Goal: Information Seeking & Learning: Learn about a topic

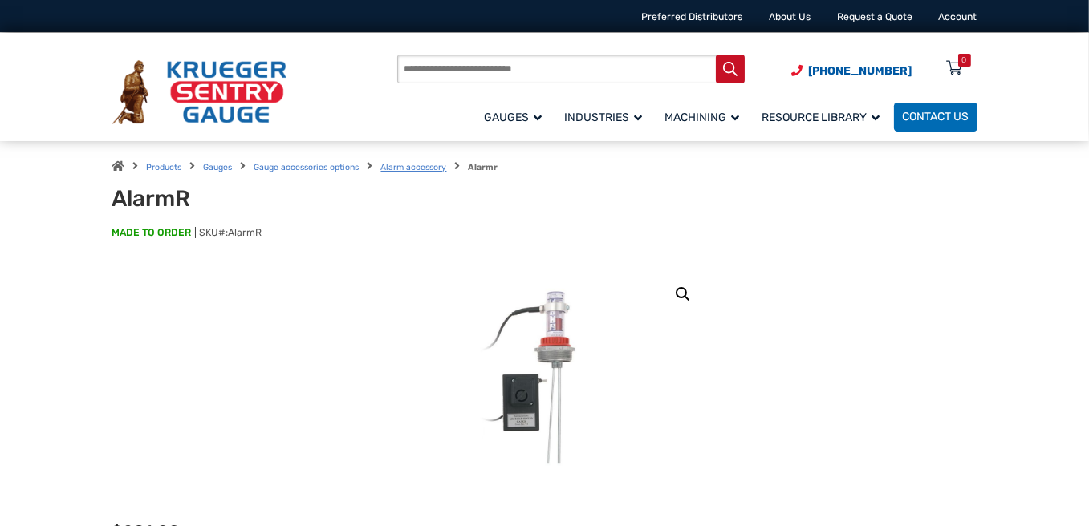
click at [415, 168] on link "Alarm accessory" at bounding box center [414, 167] width 66 height 10
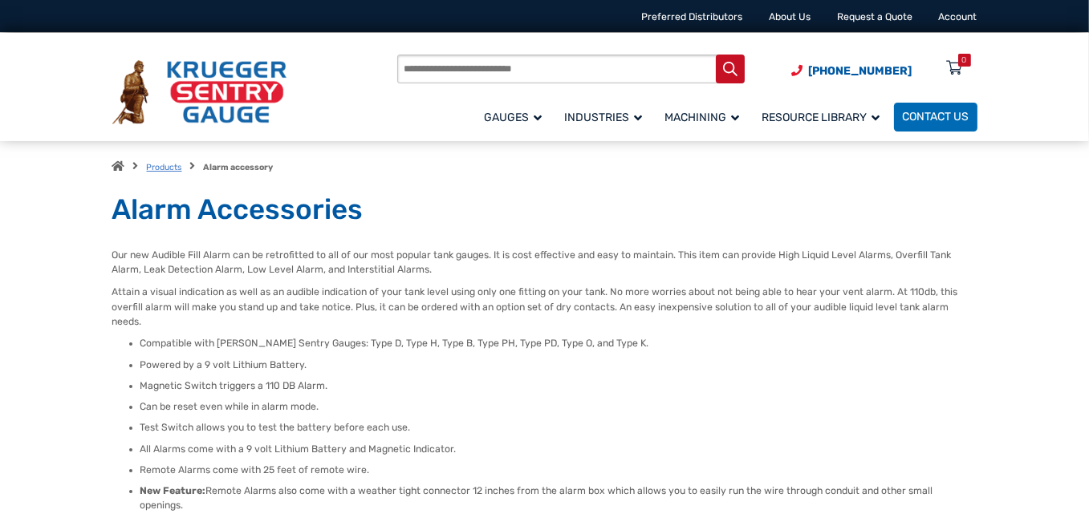
click at [154, 168] on link "Products" at bounding box center [164, 167] width 35 height 10
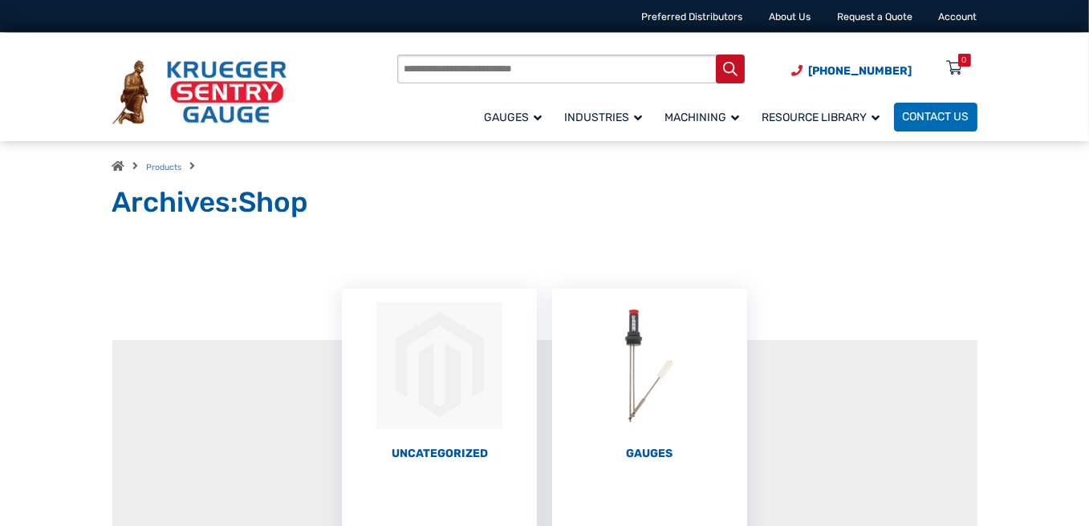
scroll to position [80, 0]
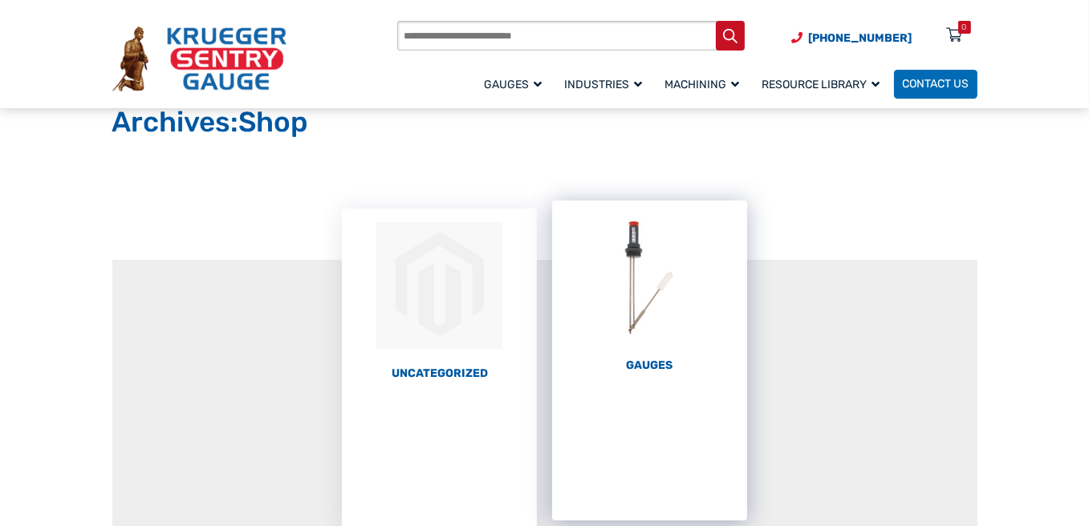
click at [669, 353] on img "Visit product category Gauges" at bounding box center [649, 278] width 195 height 155
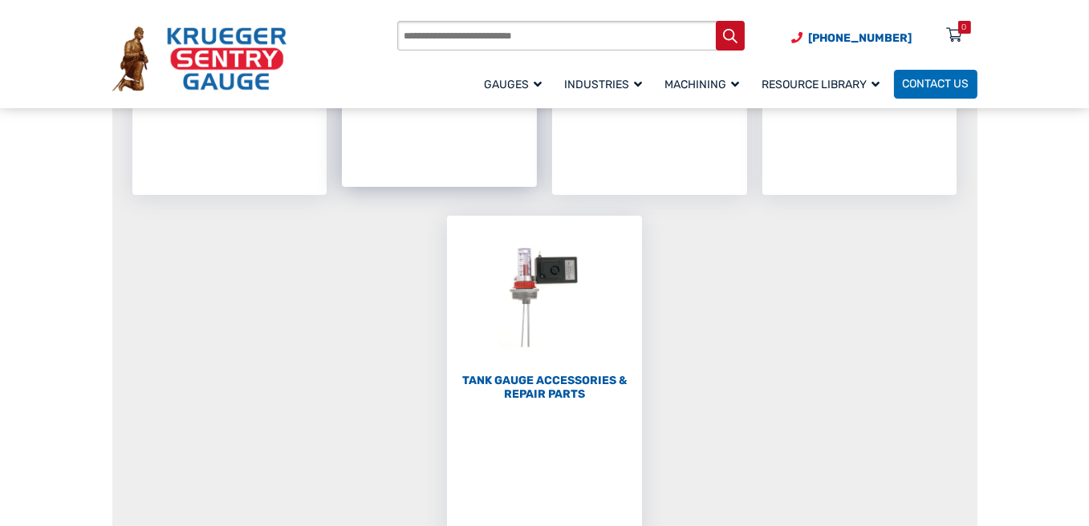
scroll to position [80, 0]
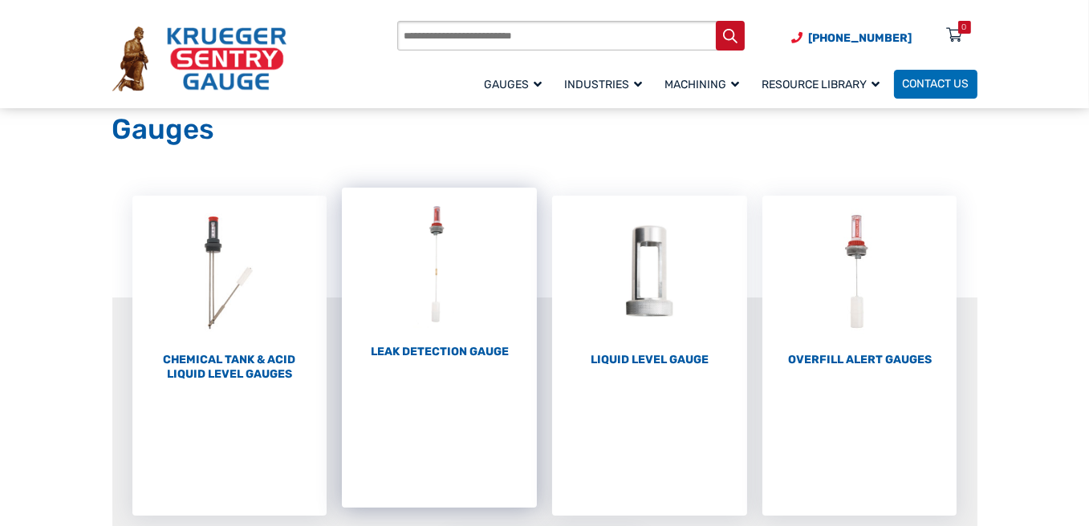
click at [395, 351] on h2 "Leak Detection Gauge (1)" at bounding box center [439, 352] width 195 height 14
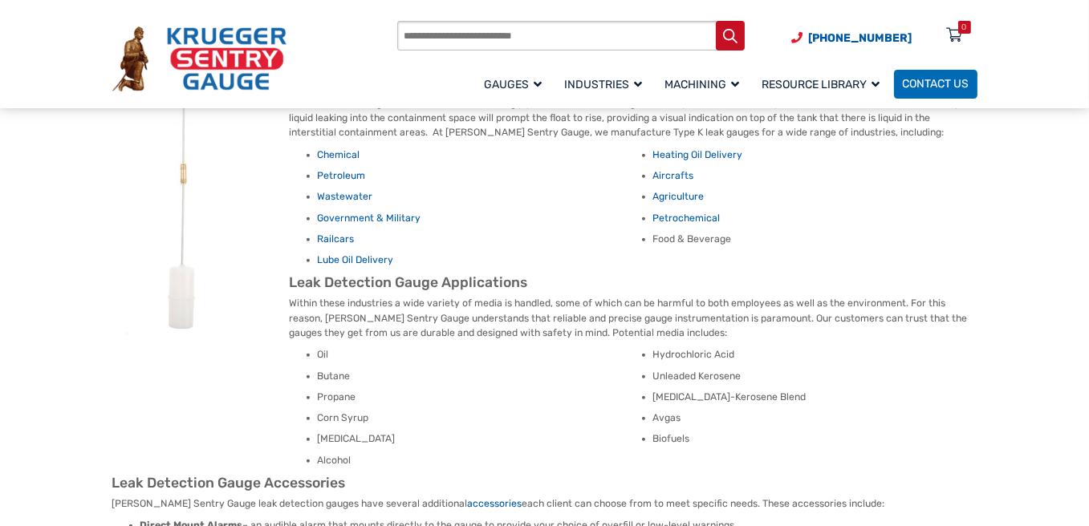
scroll to position [642, 0]
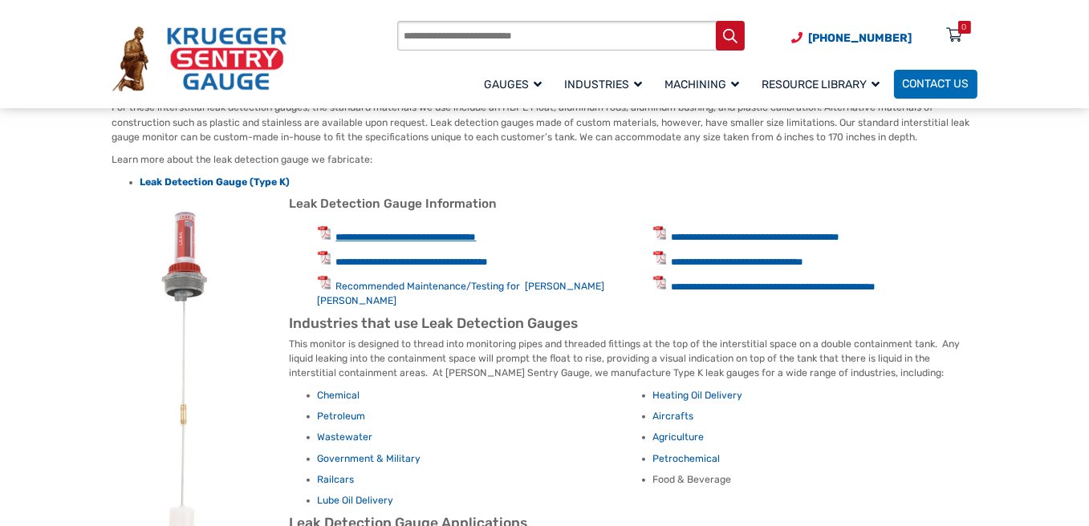
click at [447, 232] on link "**********" at bounding box center [406, 237] width 140 height 10
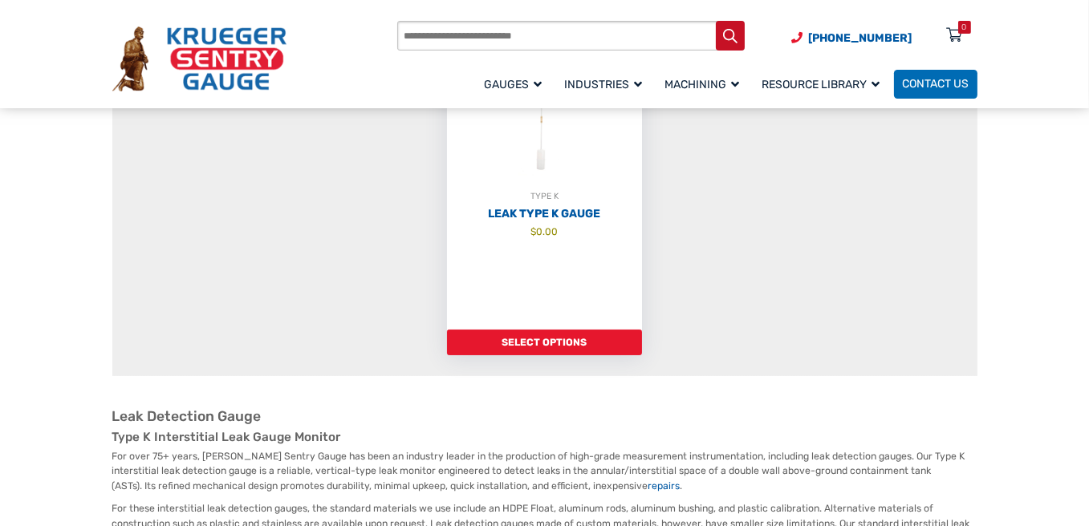
scroll to position [0, 0]
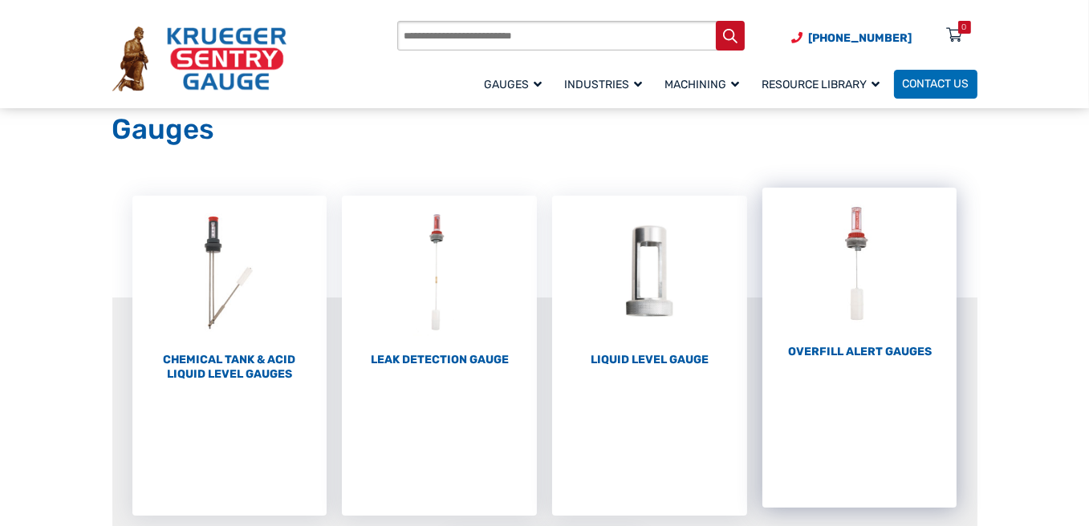
scroll to position [481, 0]
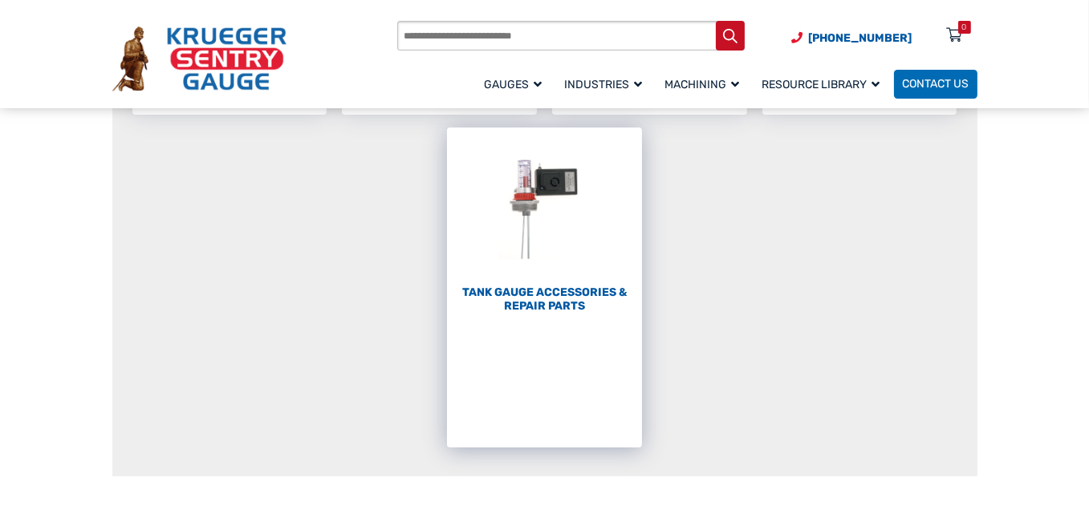
click at [602, 309] on h2 "Tank Gauge Accessories & Repair Parts (59)" at bounding box center [544, 300] width 195 height 28
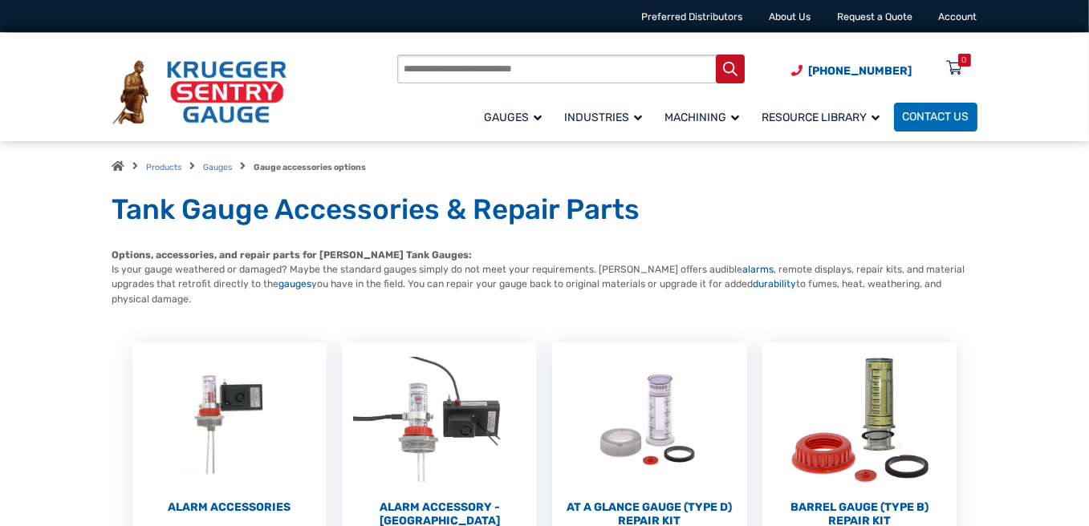
scroll to position [160, 0]
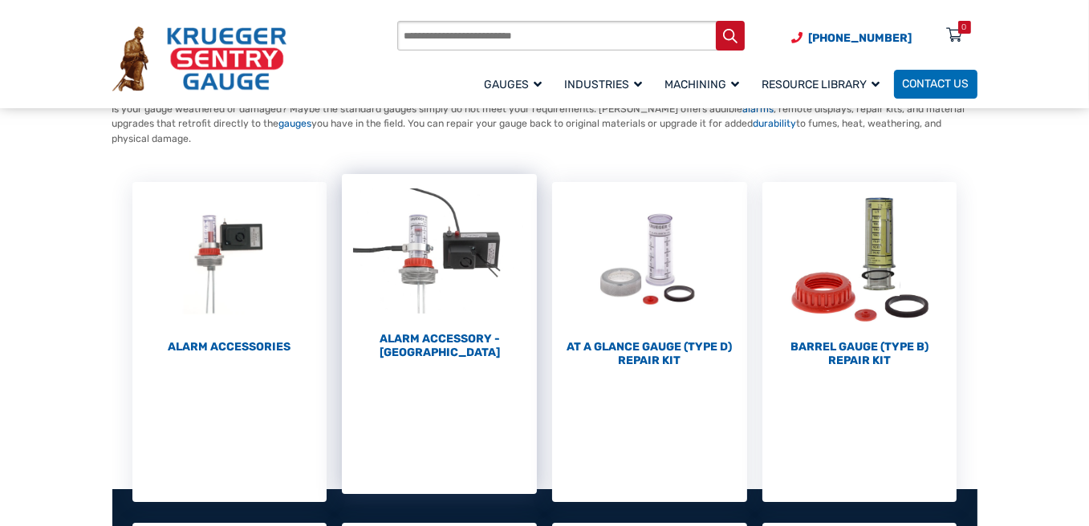
click at [474, 338] on h2 "Alarm Accessory - [GEOGRAPHIC_DATA] (4)" at bounding box center [439, 346] width 195 height 28
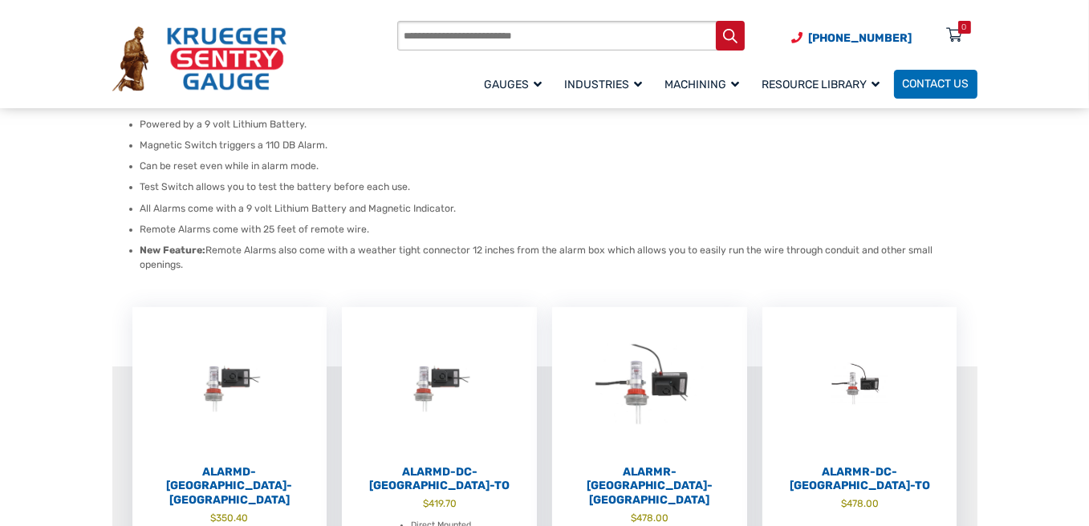
scroll to position [401, 0]
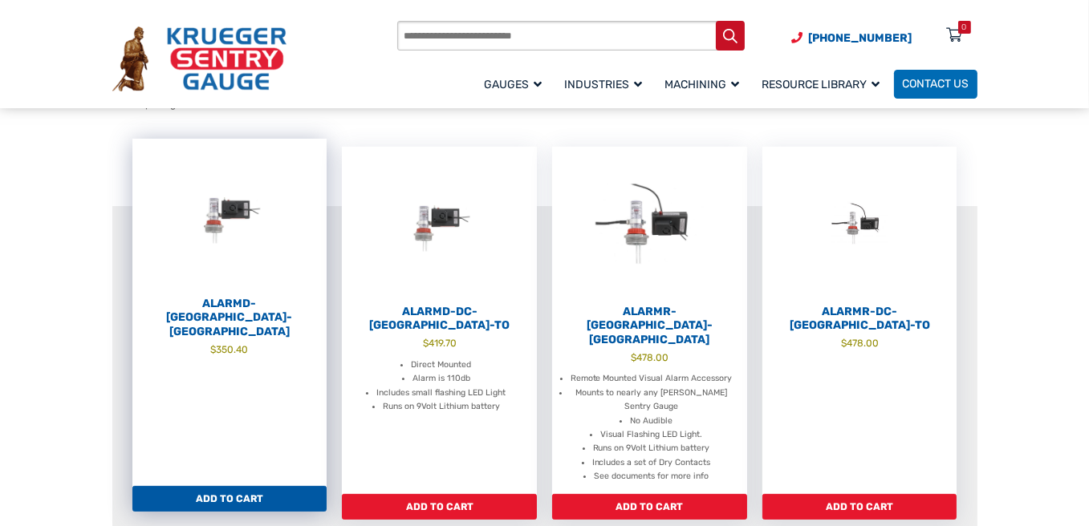
click at [210, 218] on img at bounding box center [229, 216] width 195 height 155
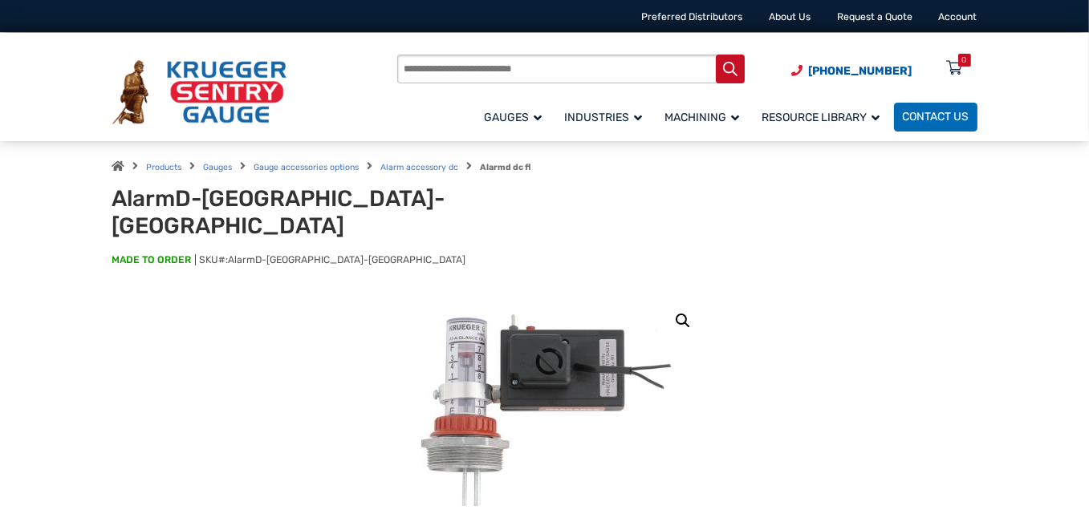
scroll to position [321, 0]
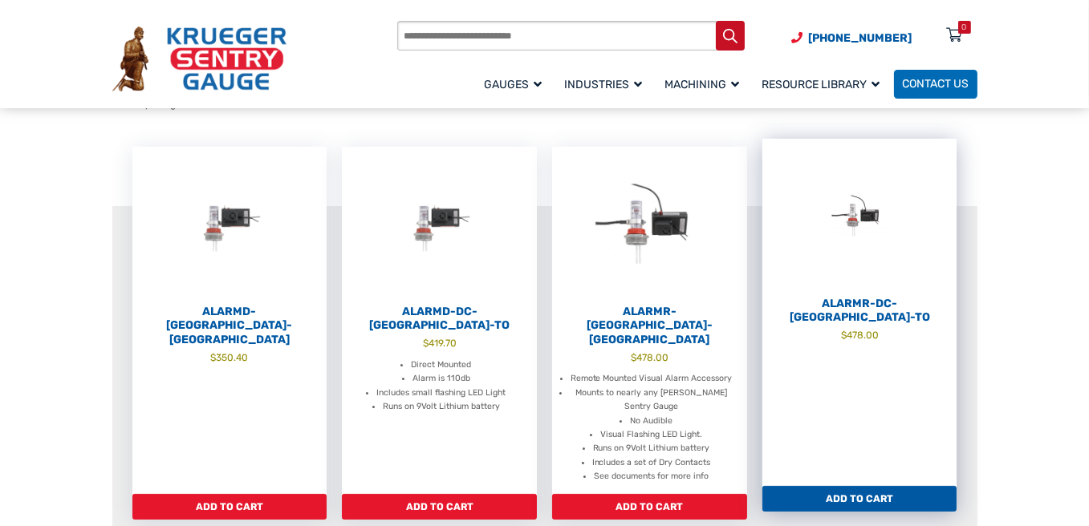
click at [827, 297] on h2 "AlarmR-DC-FL-TO" at bounding box center [859, 311] width 195 height 28
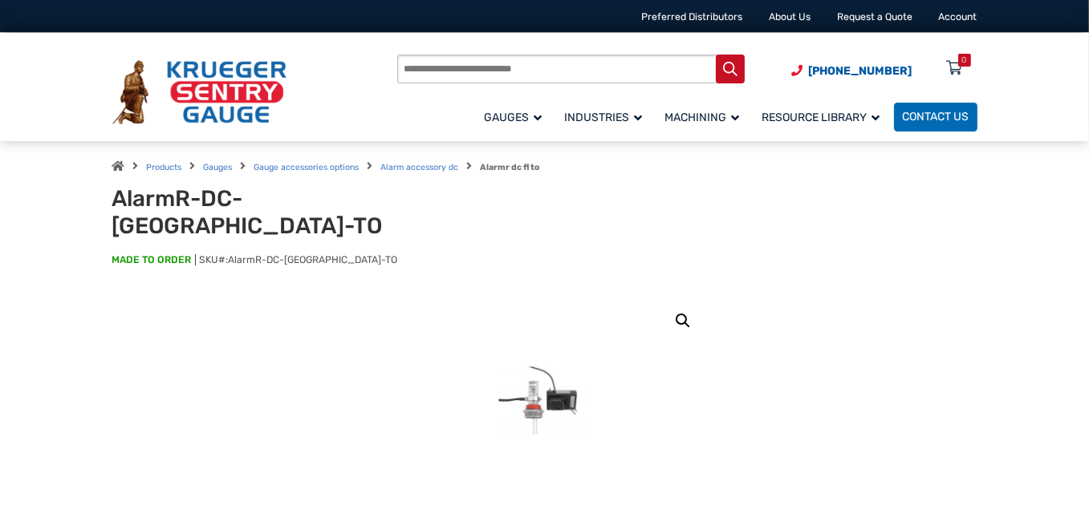
scroll to position [241, 0]
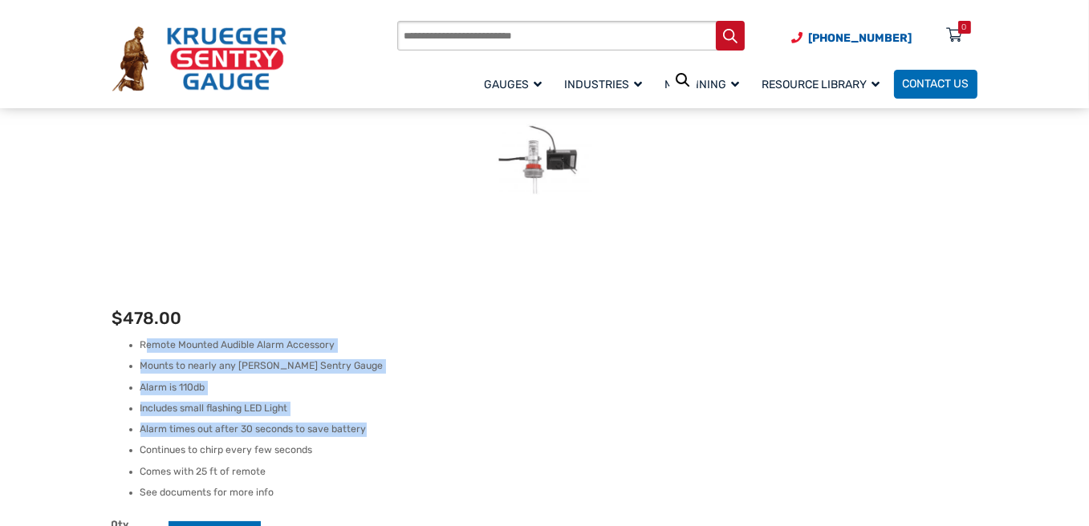
drag, startPoint x: 144, startPoint y: 324, endPoint x: 398, endPoint y: 399, distance: 265.2
click at [398, 399] on ul "Remote Mounted Audible Alarm Accessory Mounts to nearly any [PERSON_NAME] Sentr…" at bounding box center [544, 419] width 865 height 161
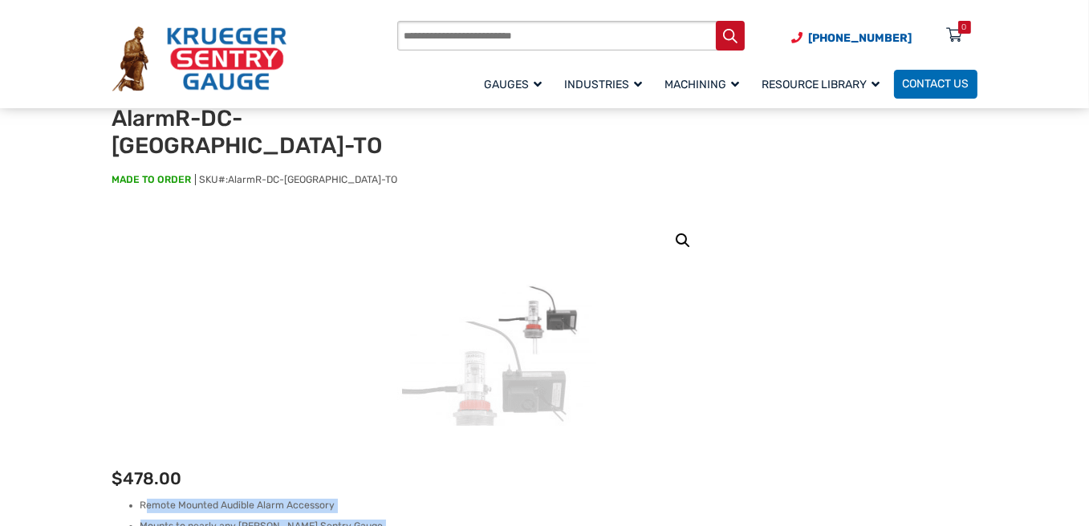
click at [682, 226] on link "🔍" at bounding box center [682, 240] width 29 height 29
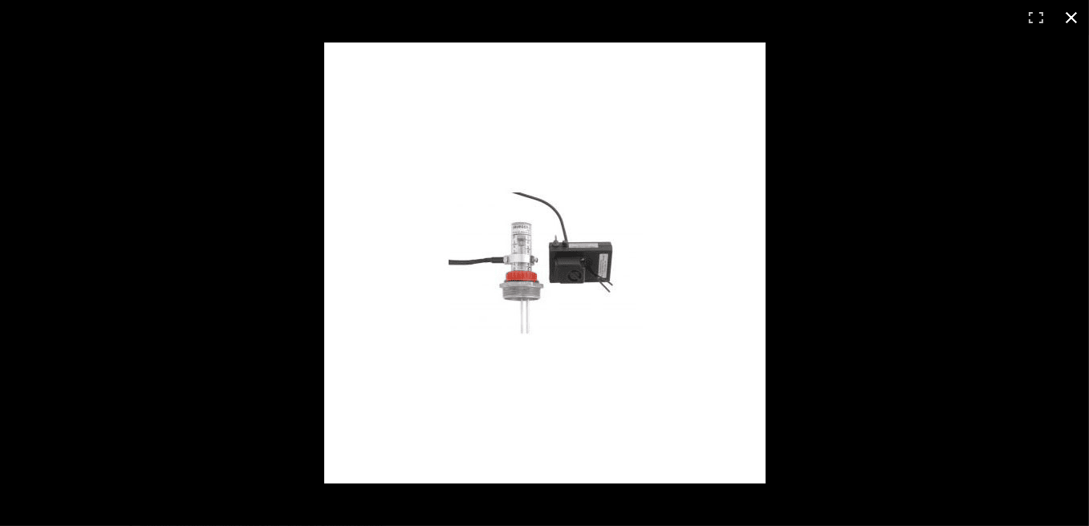
click at [1069, 22] on button "Close (Esc)" at bounding box center [1070, 17] width 35 height 35
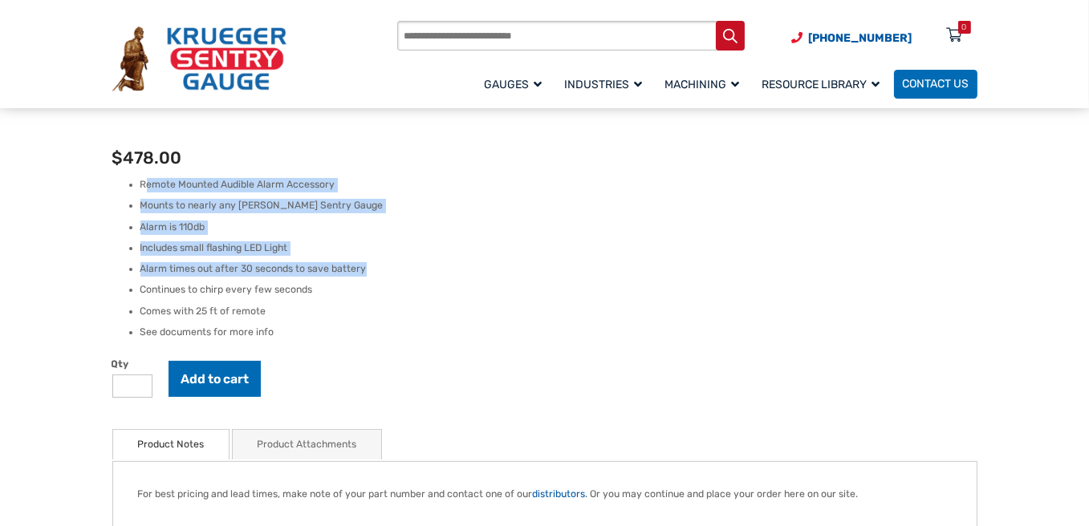
scroll to position [481, 0]
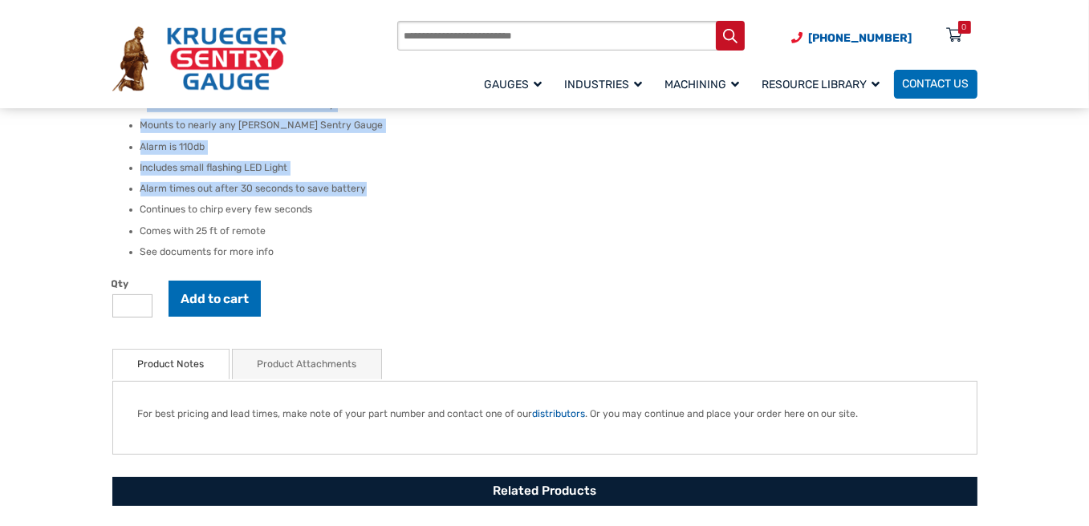
click at [331, 350] on link "Product Attachments" at bounding box center [306, 365] width 99 height 30
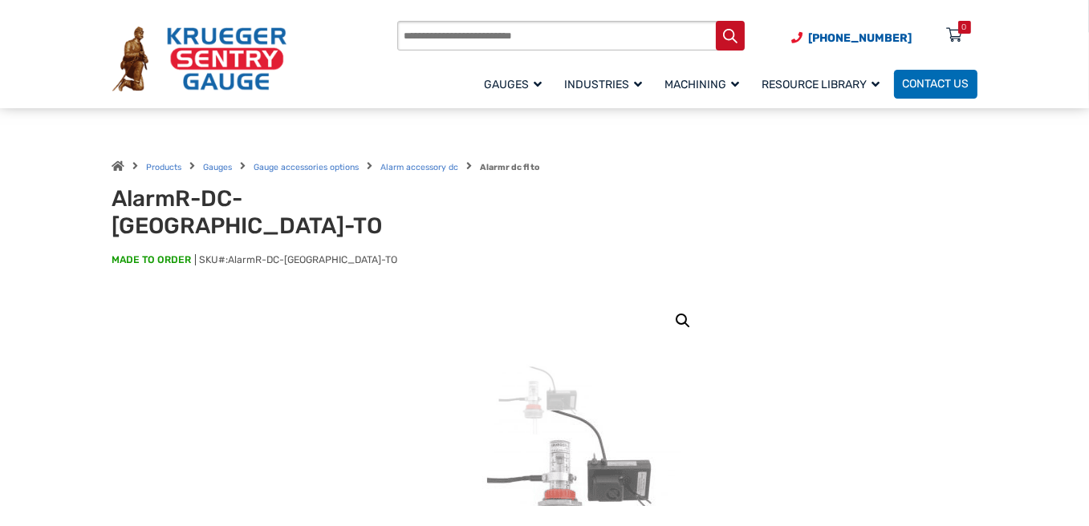
scroll to position [241, 0]
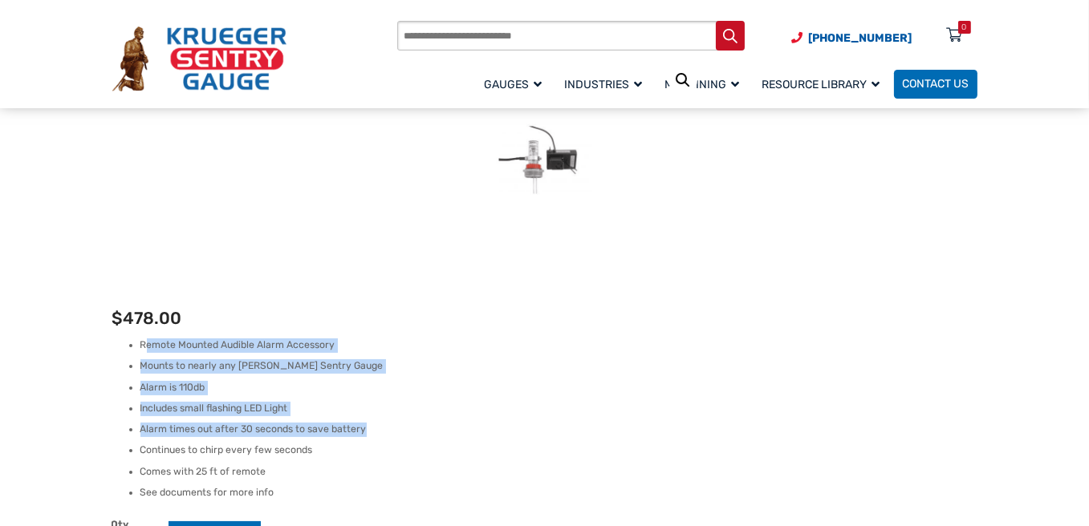
click at [425, 381] on li "Alarm is 110db" at bounding box center [558, 388] width 837 height 14
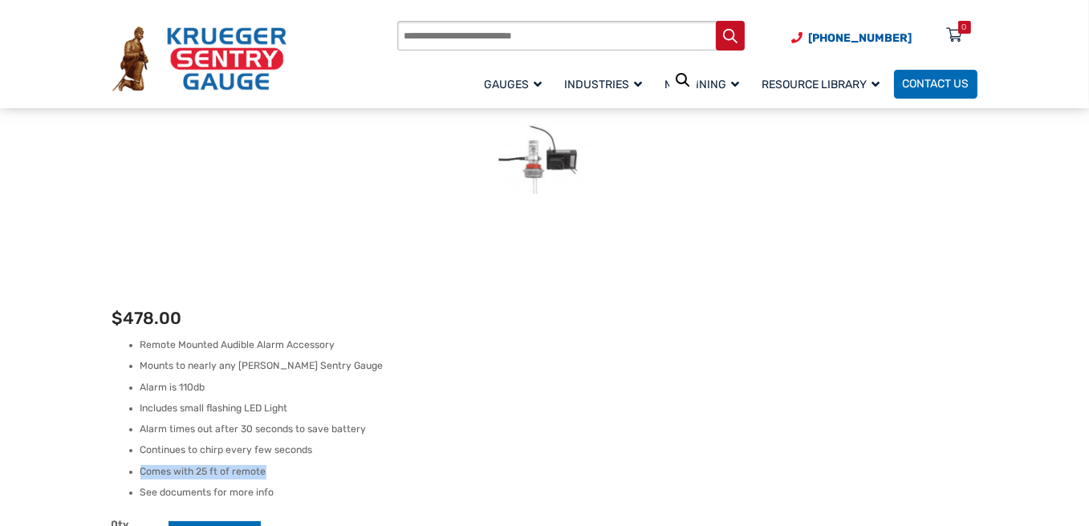
drag, startPoint x: 134, startPoint y: 446, endPoint x: 304, endPoint y: 457, distance: 170.4
click at [301, 452] on ul "Remote Mounted Audible Alarm Accessory Mounts to nearly any Krueger Sentry Gaug…" at bounding box center [544, 419] width 865 height 161
click at [310, 486] on li "See documents for more info" at bounding box center [558, 493] width 837 height 14
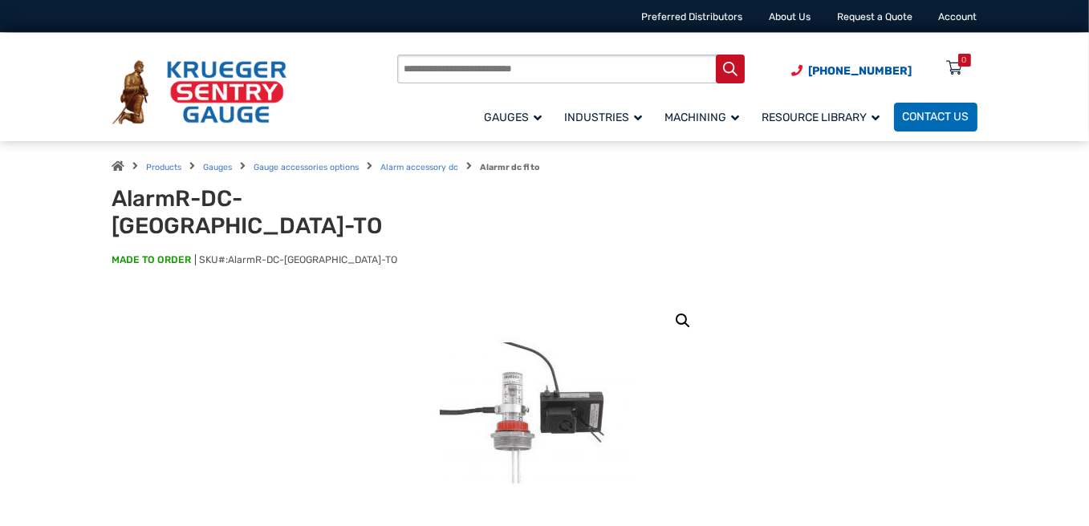
click at [570, 363] on img at bounding box center [535, 413] width 441 height 441
click at [571, 375] on img at bounding box center [535, 409] width 441 height 441
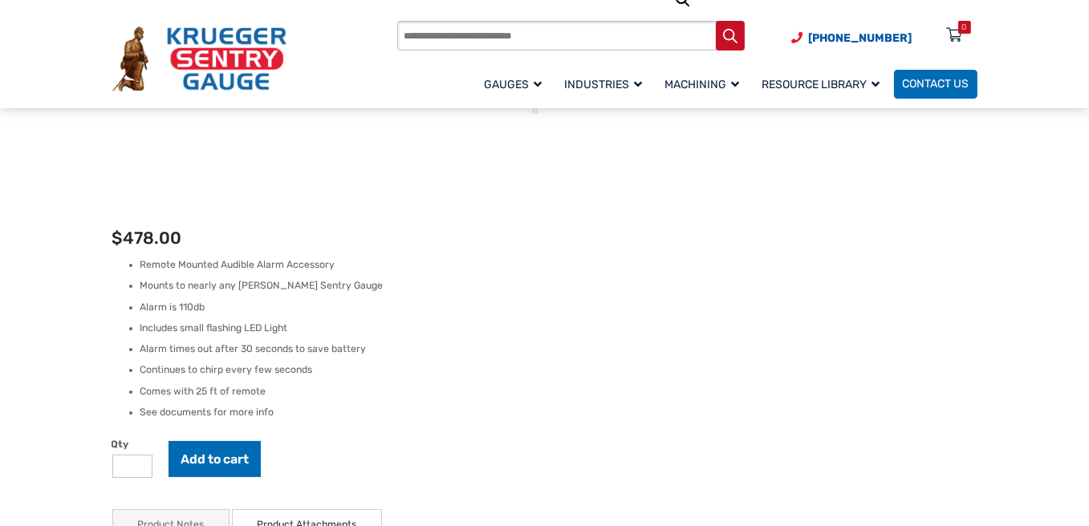
scroll to position [562, 0]
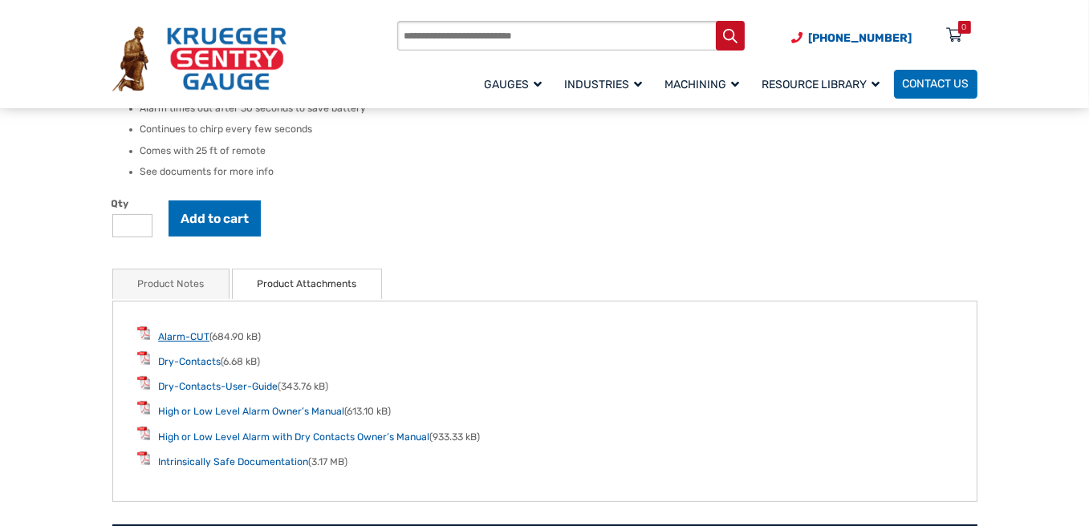
click at [183, 331] on link "Alarm-CUT" at bounding box center [183, 336] width 51 height 11
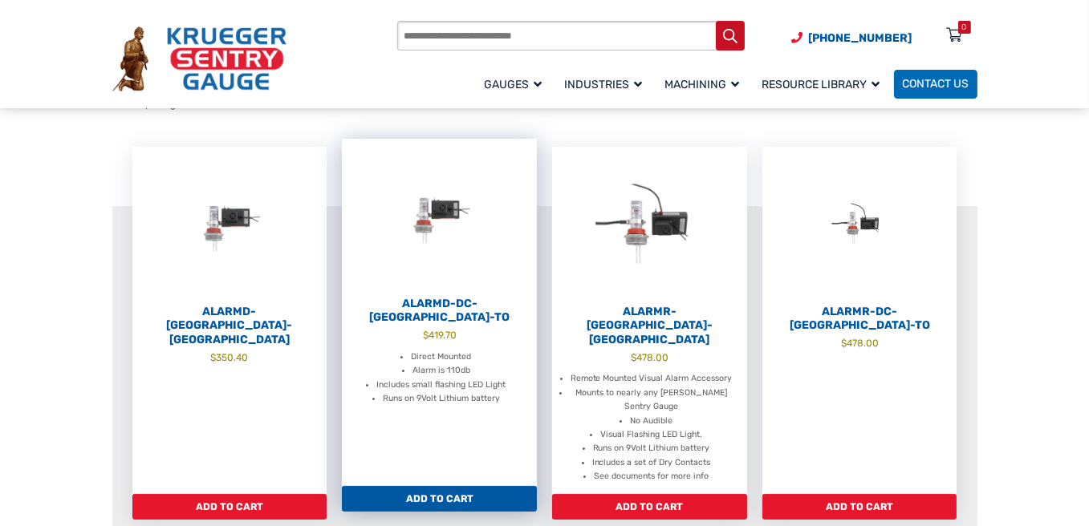
click at [461, 297] on h2 "AlarmD-DC-[GEOGRAPHIC_DATA]-TO" at bounding box center [439, 311] width 195 height 28
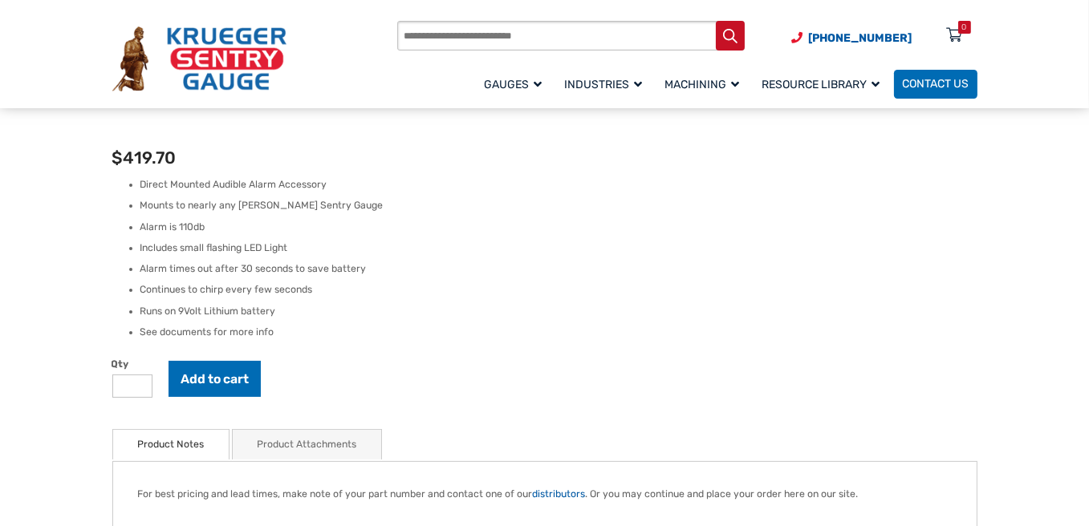
scroll to position [562, 0]
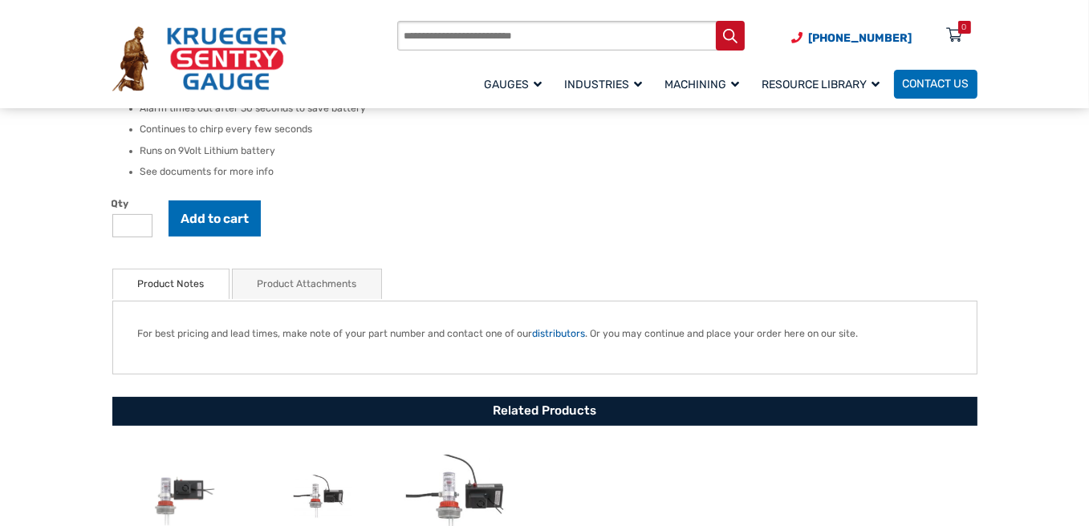
click at [275, 270] on link "Product Attachments" at bounding box center [306, 285] width 99 height 30
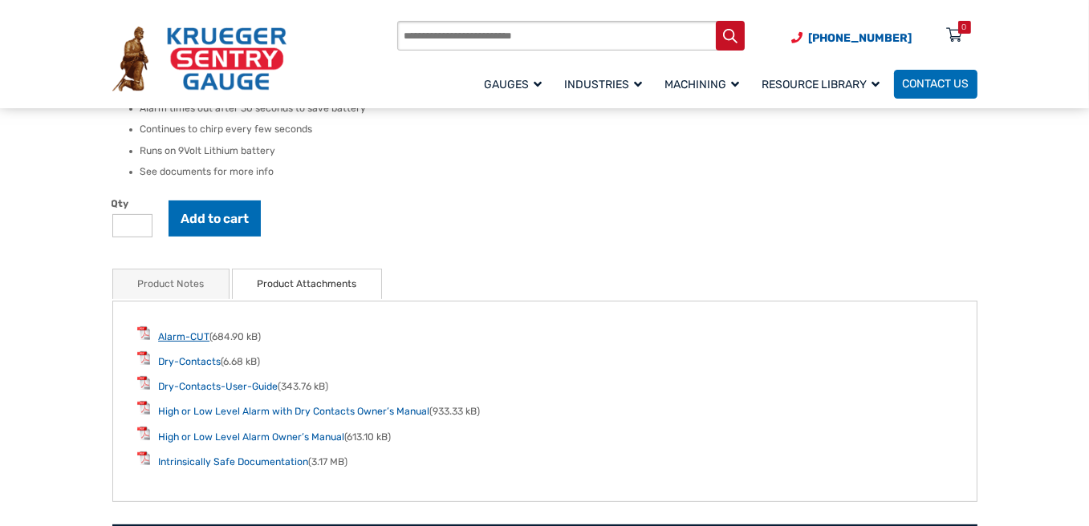
click at [189, 331] on link "Alarm-CUT" at bounding box center [183, 336] width 51 height 11
click at [201, 356] on link "Dry-Contacts" at bounding box center [189, 361] width 63 height 11
click at [245, 406] on link "High or Low Level Alarm with Dry Contacts Owner’s Manual" at bounding box center [293, 411] width 271 height 11
click at [260, 456] on link "Intrinsically Safe Documentation" at bounding box center [233, 461] width 150 height 11
click at [242, 406] on link "High or Low Level Alarm with Dry Contacts Owner’s Manual" at bounding box center [293, 411] width 271 height 11
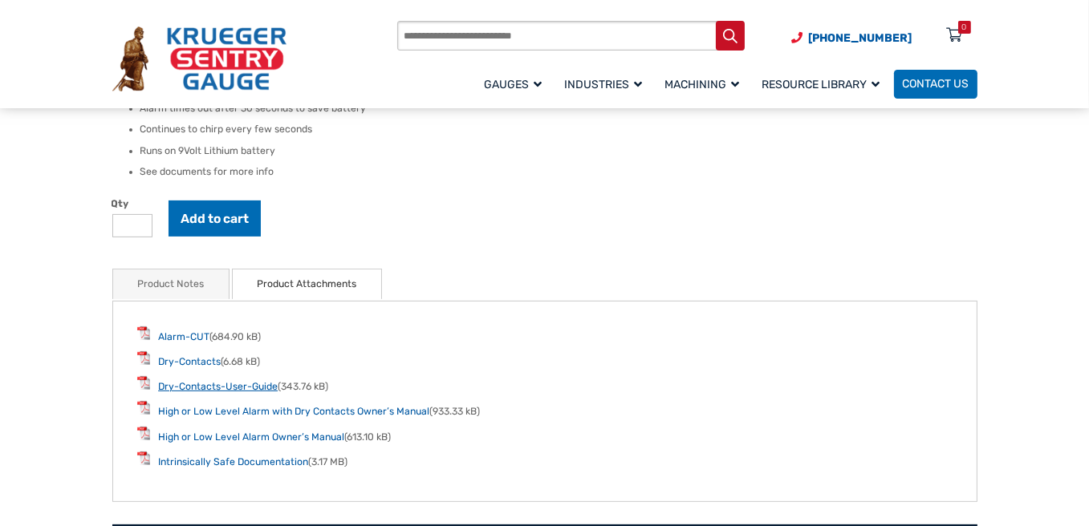
click at [230, 381] on link "Dry-Contacts-User-Guide" at bounding box center [218, 386] width 120 height 11
click at [202, 356] on link "Dry-Contacts" at bounding box center [189, 361] width 63 height 11
click at [186, 331] on link "Alarm-CUT" at bounding box center [183, 336] width 51 height 11
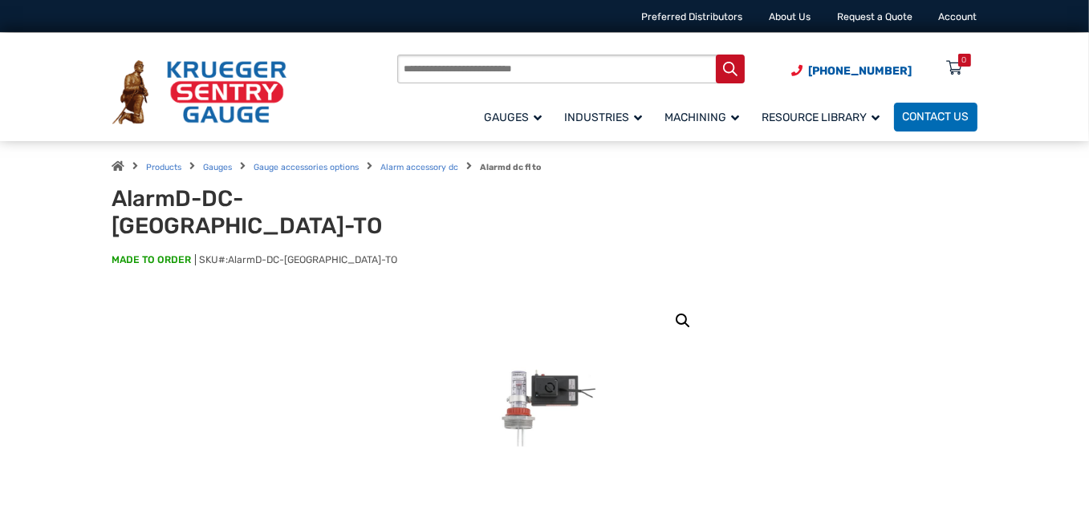
scroll to position [241, 0]
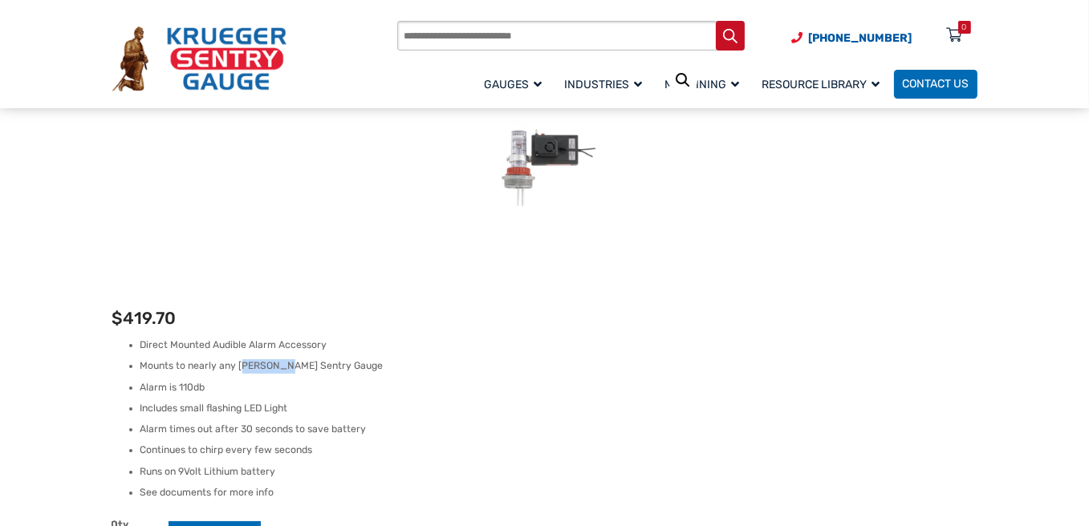
drag, startPoint x: 241, startPoint y: 340, endPoint x: 278, endPoint y: 343, distance: 37.8
click at [278, 359] on li "Mounts to nearly any [PERSON_NAME] Sentry Gauge" at bounding box center [558, 366] width 837 height 14
click at [278, 359] on li "Mounts to nearly any Krueger Sentry Gauge" at bounding box center [558, 366] width 837 height 14
drag, startPoint x: 250, startPoint y: 342, endPoint x: 365, endPoint y: 336, distance: 114.9
click at [365, 359] on li "Mounts to nearly any Krueger Sentry Gauge" at bounding box center [558, 366] width 837 height 14
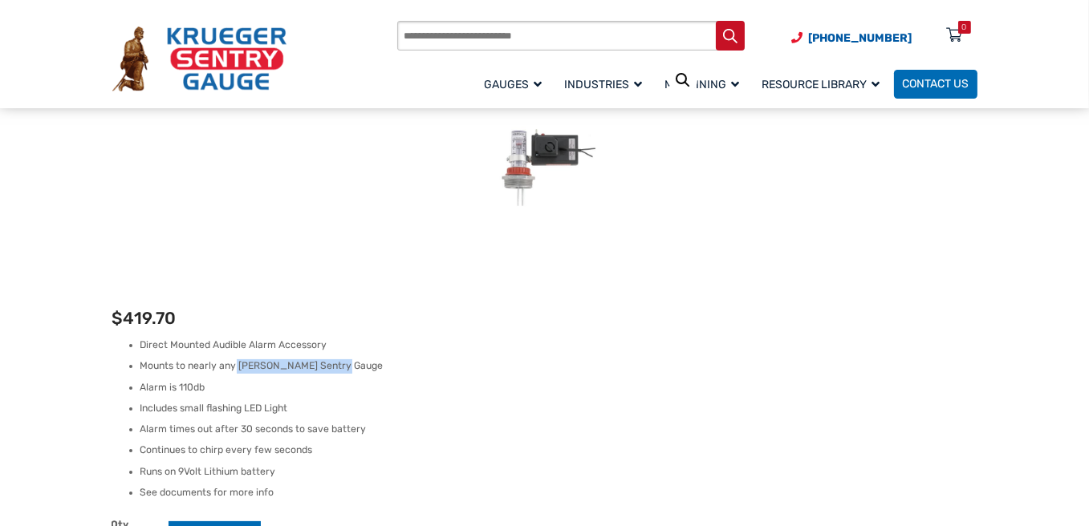
click at [313, 359] on li "Mounts to nearly any Krueger Sentry Gauge" at bounding box center [558, 366] width 837 height 14
drag, startPoint x: 341, startPoint y: 339, endPoint x: 233, endPoint y: 339, distance: 107.5
click at [233, 359] on li "Mounts to nearly any Krueger Sentry Gauge" at bounding box center [558, 366] width 837 height 14
copy li "Krueger Sentry Gauge"
click at [446, 32] on input "Products search" at bounding box center [570, 36] width 347 height 30
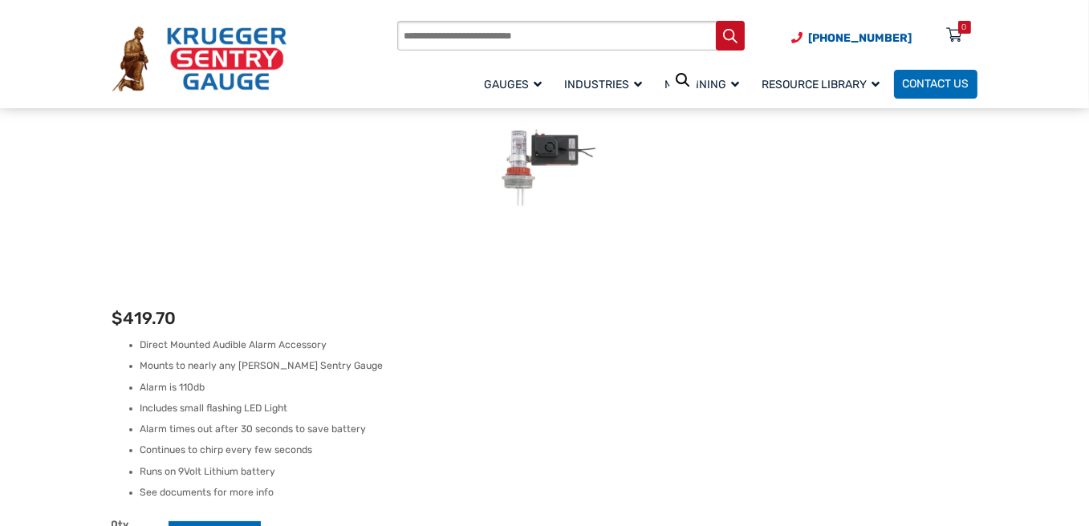
paste input "**********"
type input "**********"
click at [716, 21] on button "Search" at bounding box center [731, 36] width 30 height 30
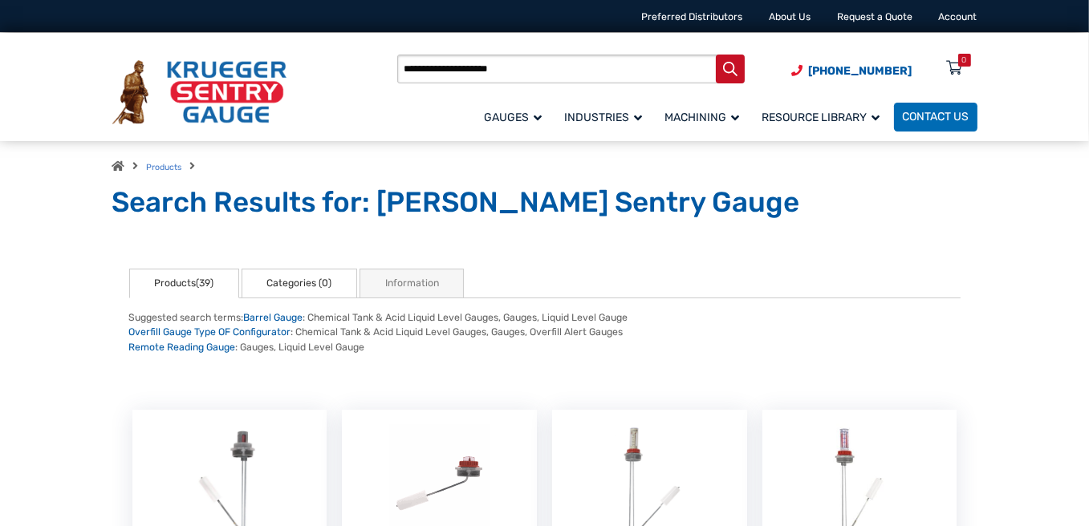
click at [335, 281] on link "Categories (0)" at bounding box center [299, 284] width 116 height 30
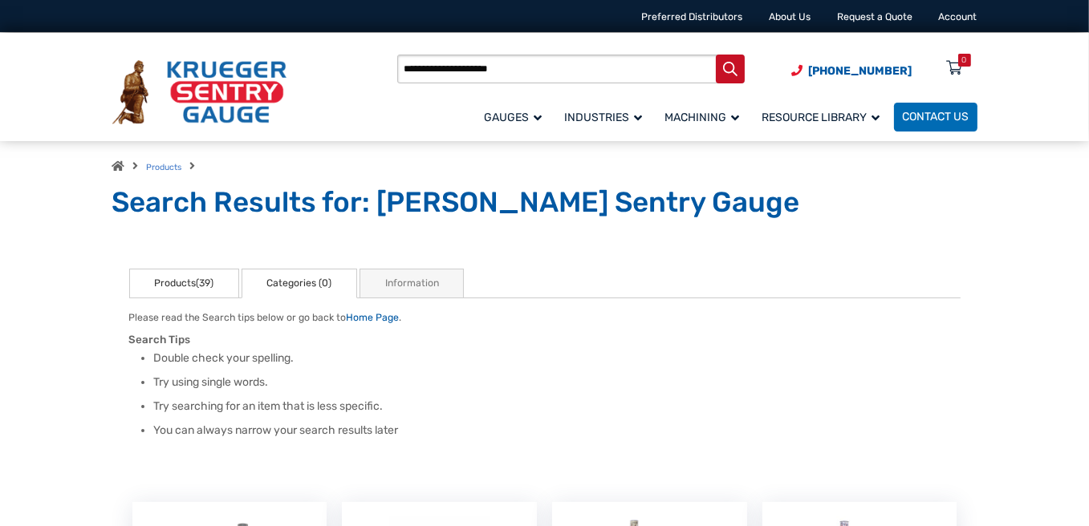
click at [150, 273] on link "Products(39)" at bounding box center [184, 284] width 110 height 30
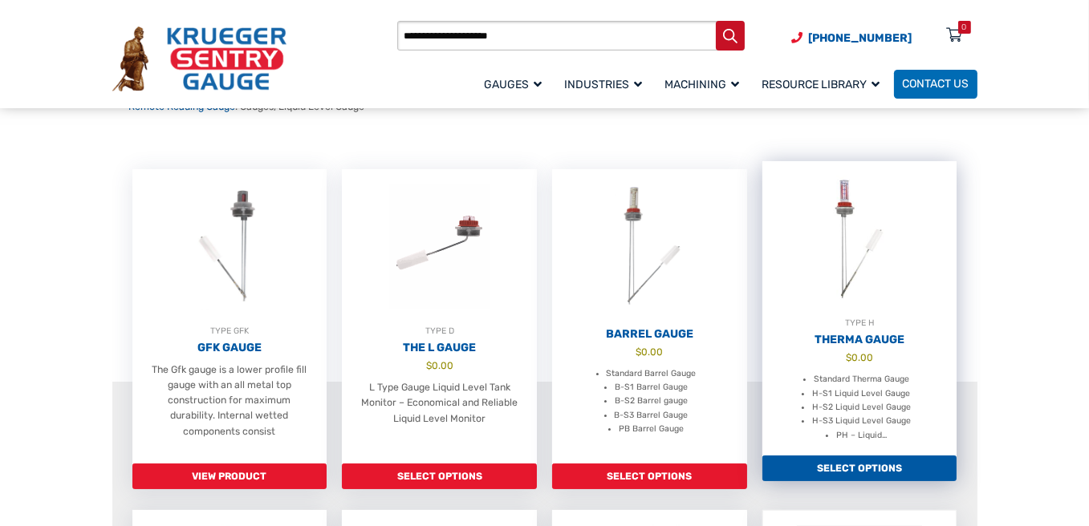
scroll to position [562, 0]
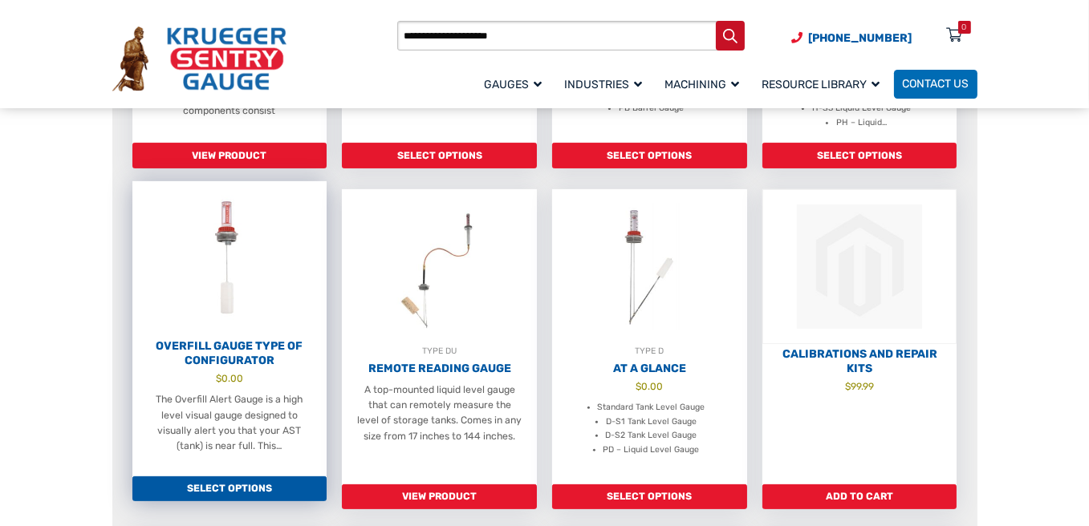
click at [237, 359] on h2 "Overfill Gauge Type OF Configurator" at bounding box center [229, 353] width 195 height 28
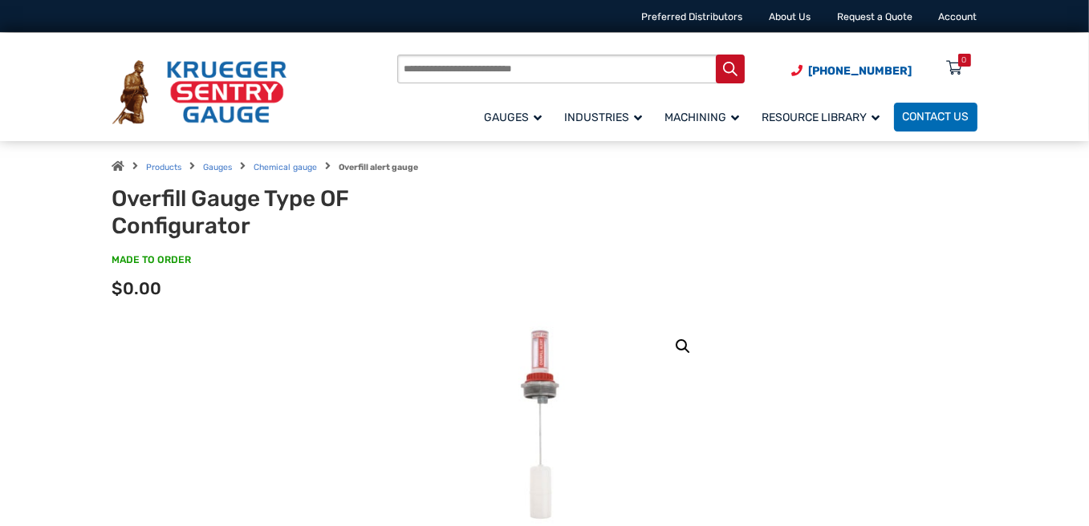
click at [541, 375] on img at bounding box center [544, 426] width 99 height 211
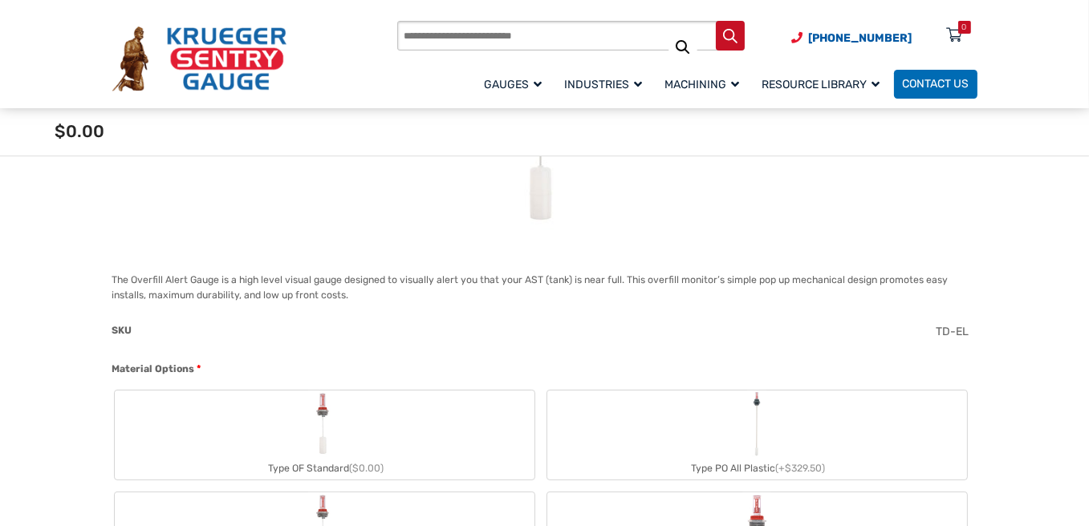
scroll to position [481, 0]
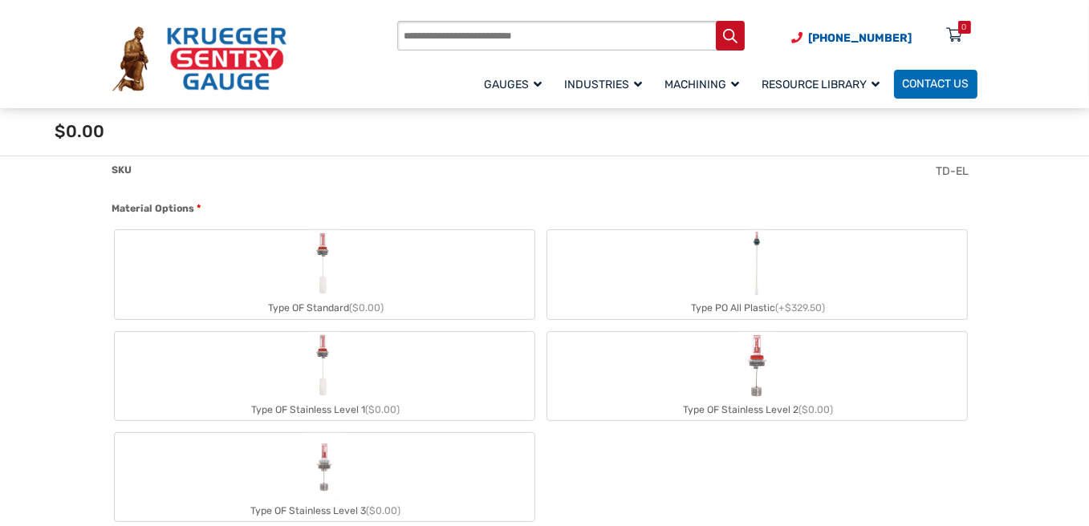
click at [310, 289] on img "Type OF Standard" at bounding box center [323, 263] width 31 height 67
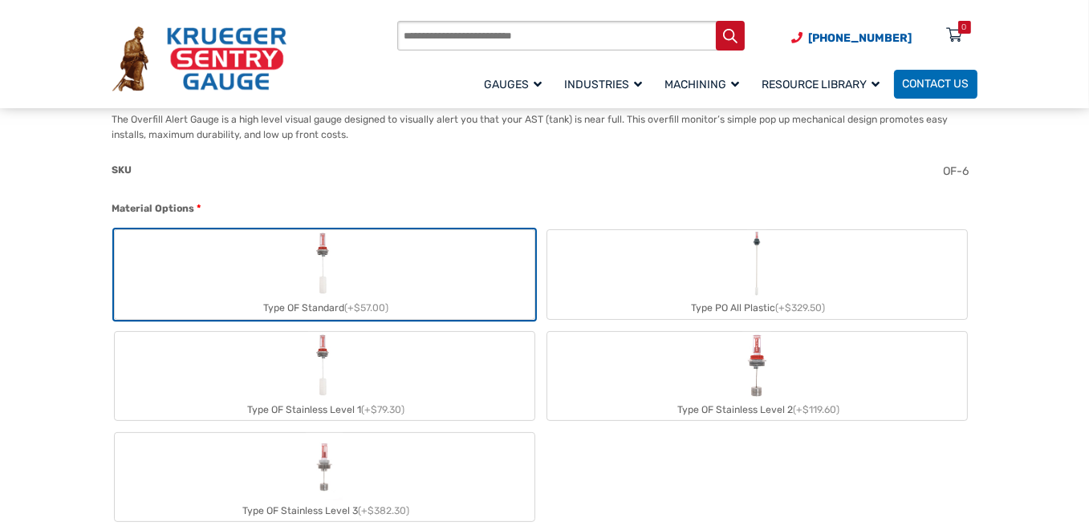
scroll to position [160, 0]
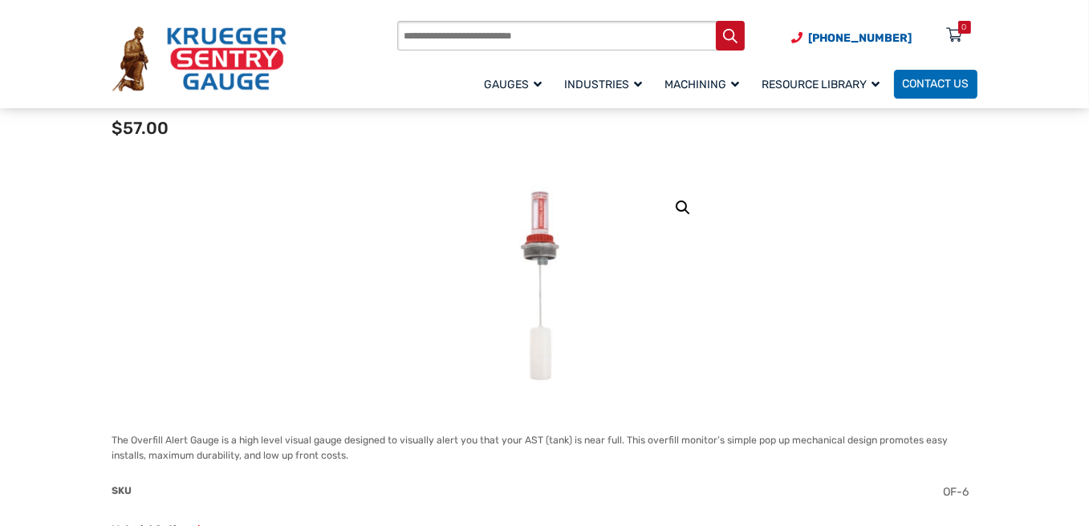
click at [536, 267] on img at bounding box center [544, 287] width 99 height 211
click at [687, 211] on link "🔍" at bounding box center [682, 207] width 29 height 29
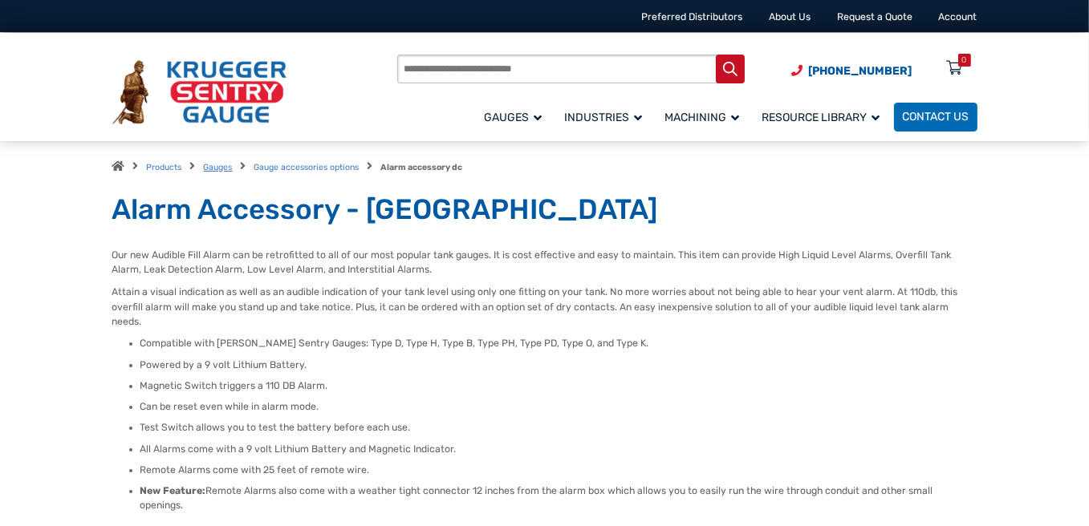
click at [220, 162] on link "Gauges" at bounding box center [218, 167] width 29 height 10
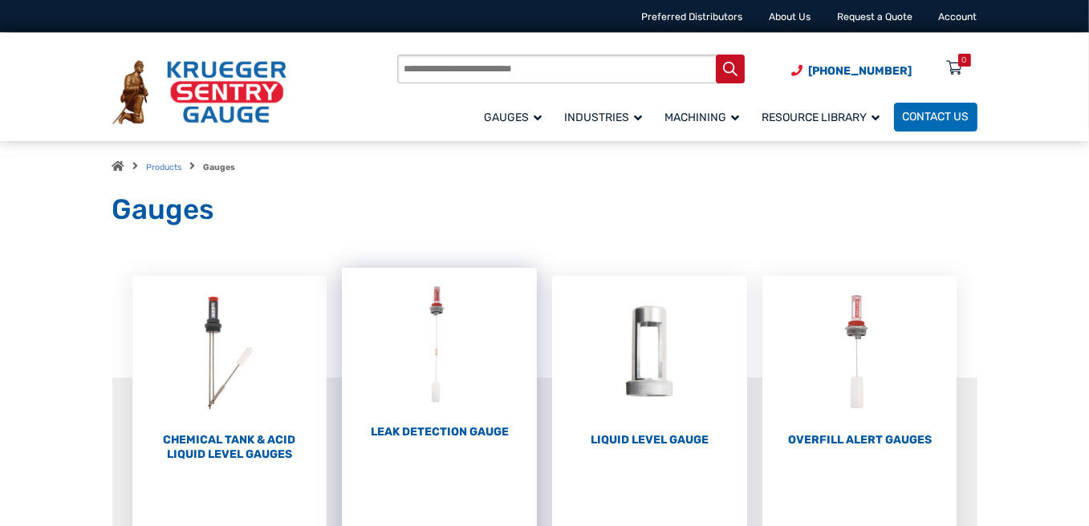
click at [450, 436] on h2 "Leak Detection Gauge (1)" at bounding box center [439, 432] width 195 height 14
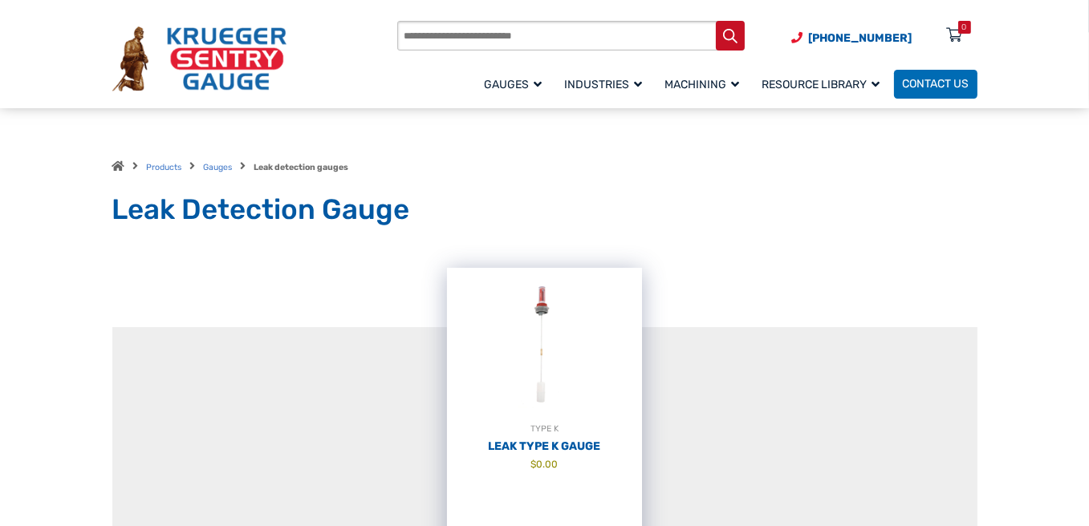
scroll to position [80, 0]
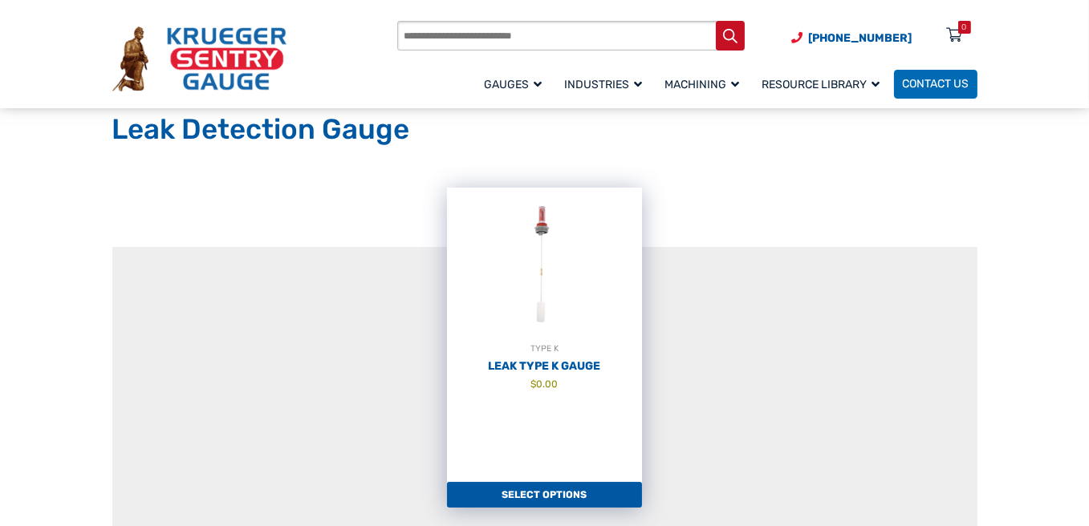
click at [595, 369] on h2 "Leak Type K Gauge" at bounding box center [544, 366] width 195 height 14
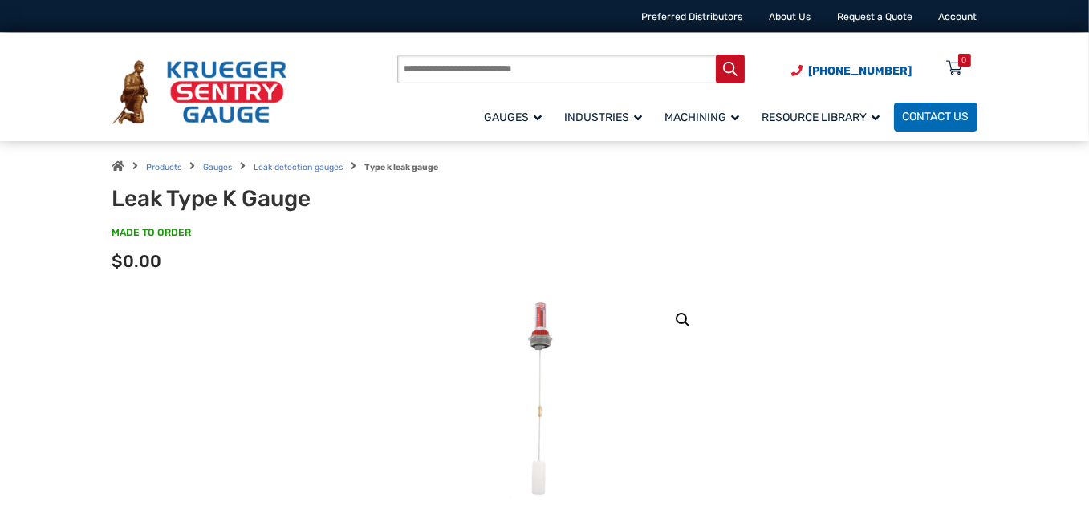
click at [543, 334] on img at bounding box center [544, 399] width 87 height 211
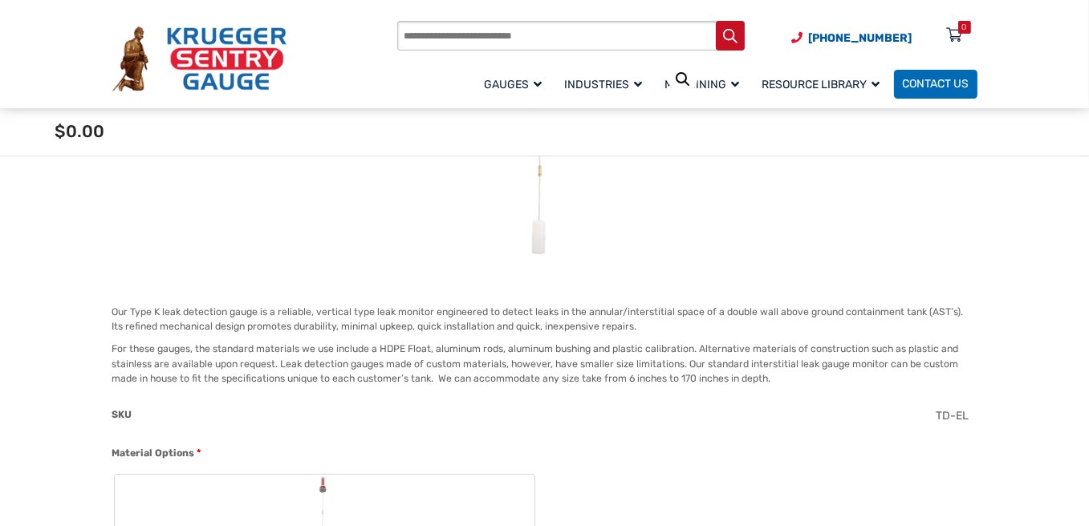
scroll to position [321, 0]
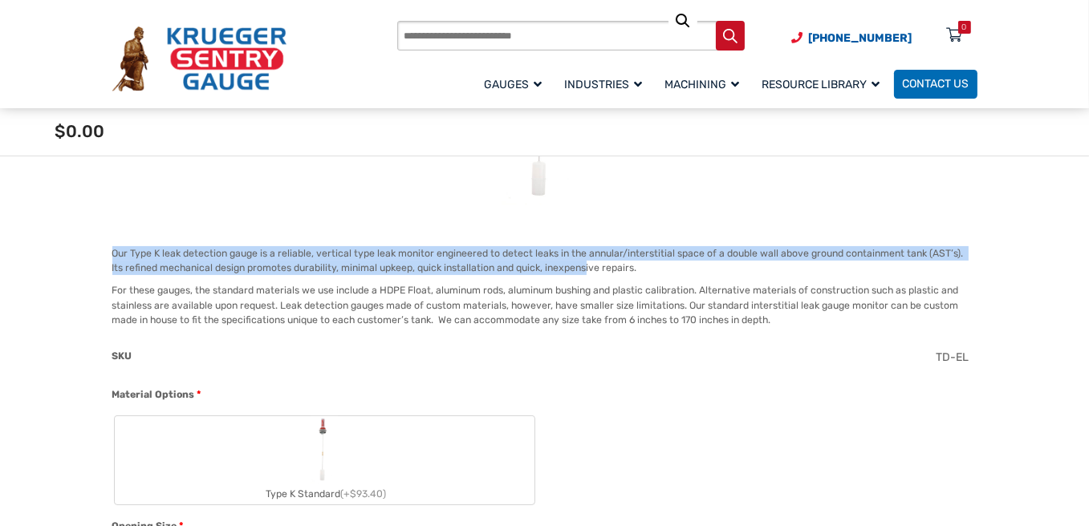
drag, startPoint x: 112, startPoint y: 255, endPoint x: 574, endPoint y: 271, distance: 463.1
click at [574, 271] on p "Our Type K leak detection gauge is a reliable, vertical type leak monitor engin…" at bounding box center [544, 261] width 865 height 30
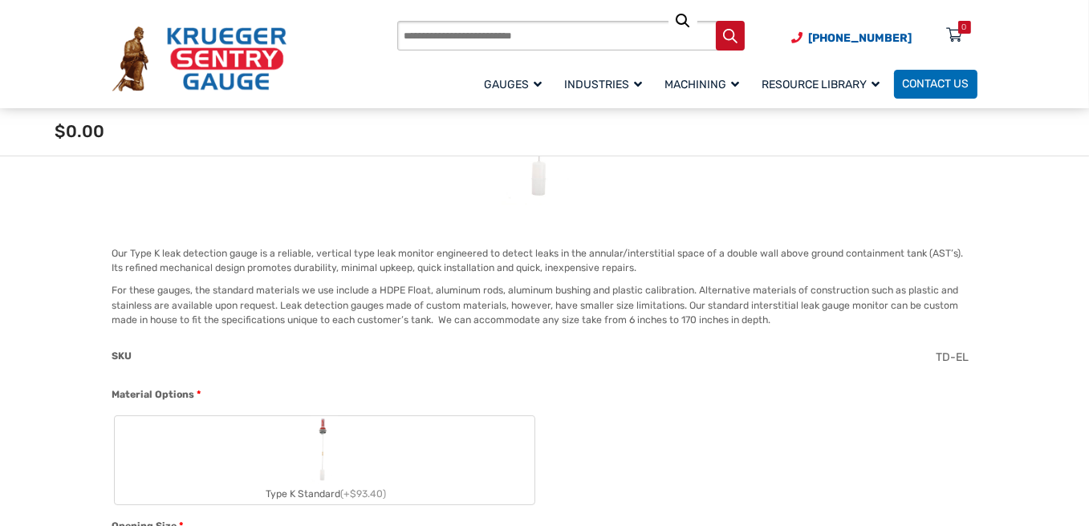
click at [513, 325] on p "For these gauges, the standard materials we use include a HDPE Float, aluminum …" at bounding box center [544, 305] width 865 height 44
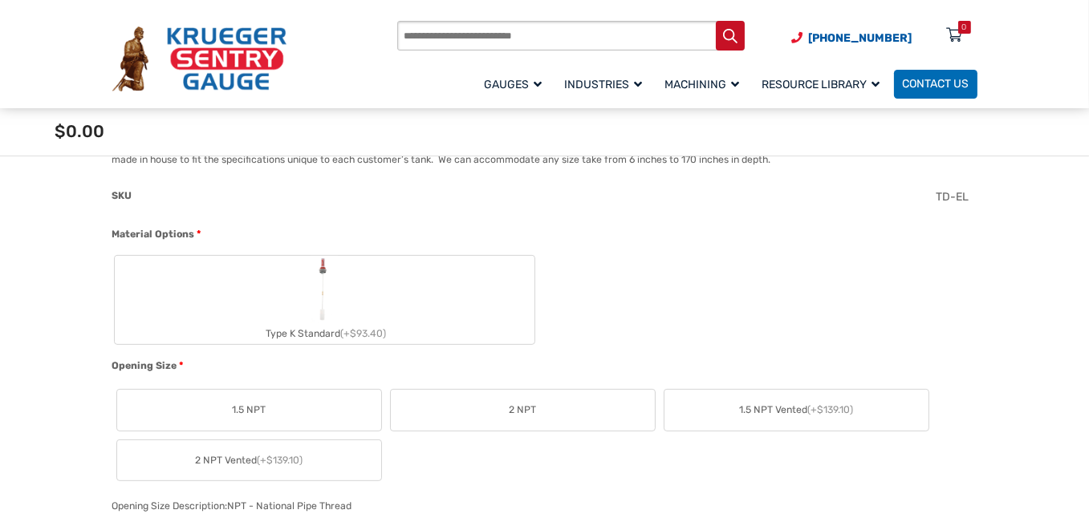
click at [322, 287] on img "Type K Standard" at bounding box center [323, 289] width 27 height 67
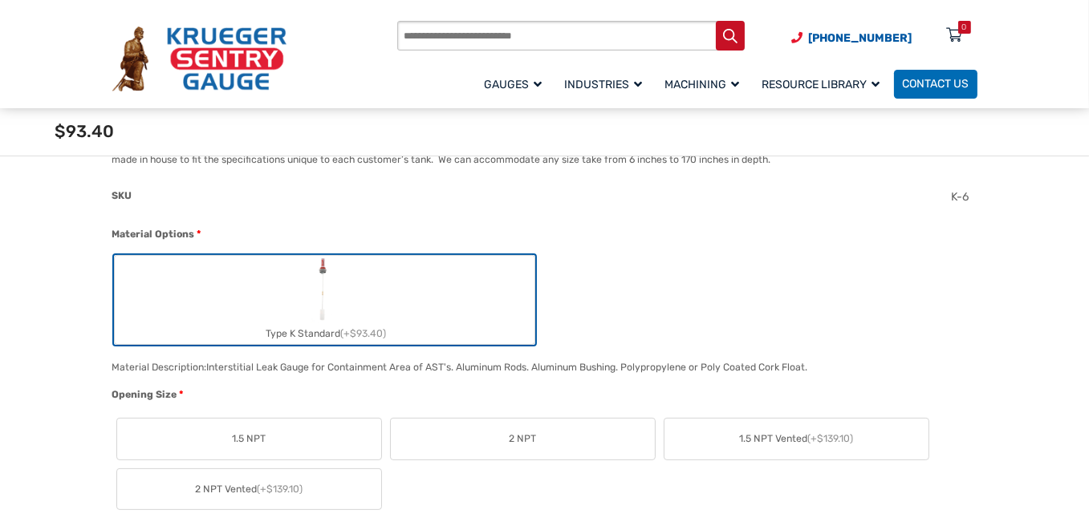
scroll to position [642, 0]
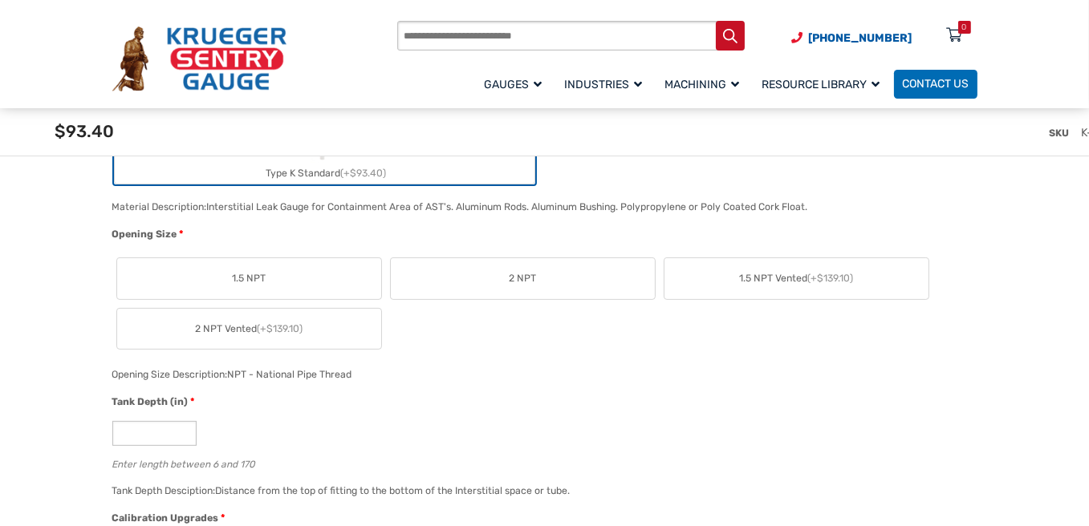
click at [488, 279] on label "2 NPT" at bounding box center [523, 278] width 264 height 41
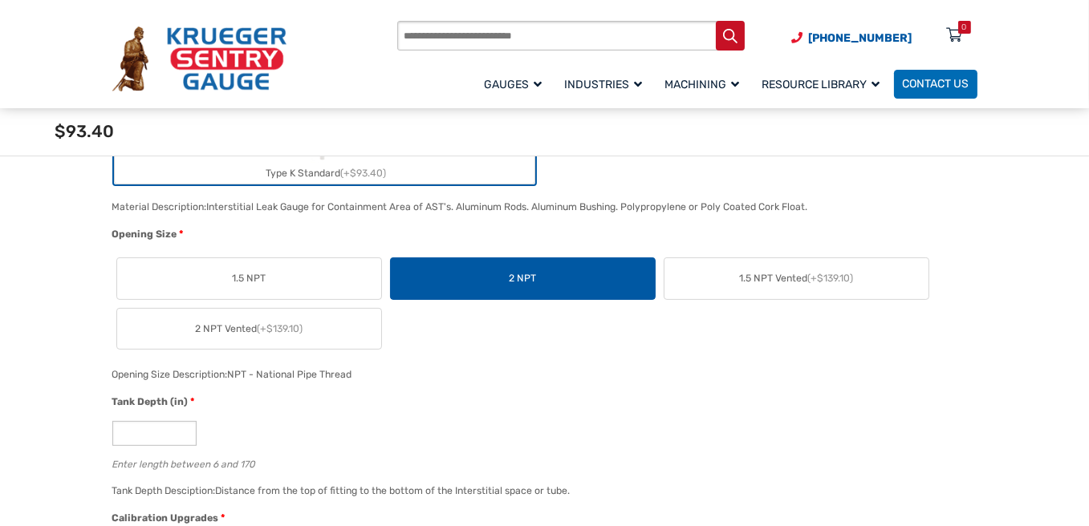
scroll to position [481, 0]
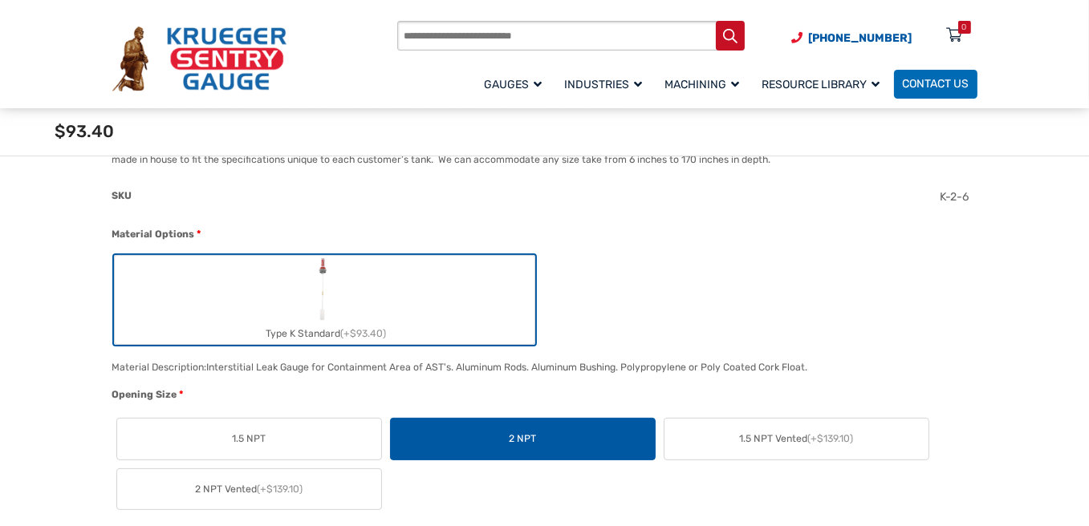
click at [312, 277] on img "Type K Standard" at bounding box center [323, 289] width 27 height 67
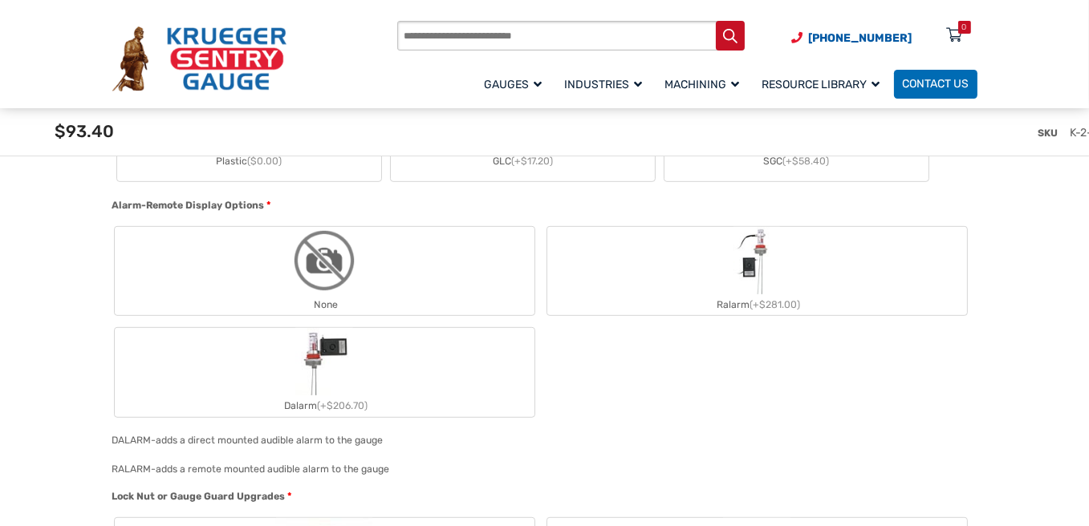
scroll to position [1145, 0]
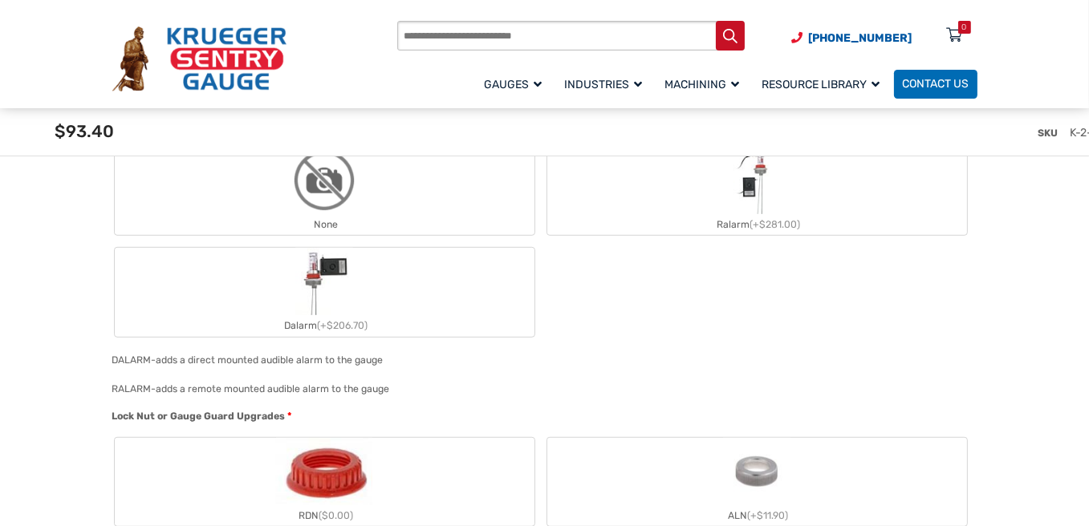
click at [337, 287] on img "Dalarm" at bounding box center [324, 281] width 59 height 67
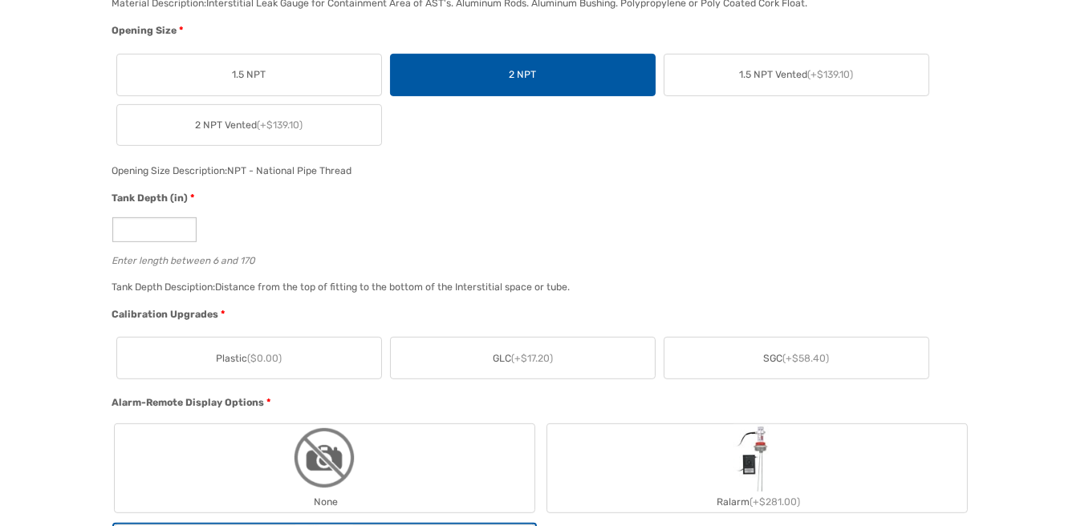
scroll to position [0, 0]
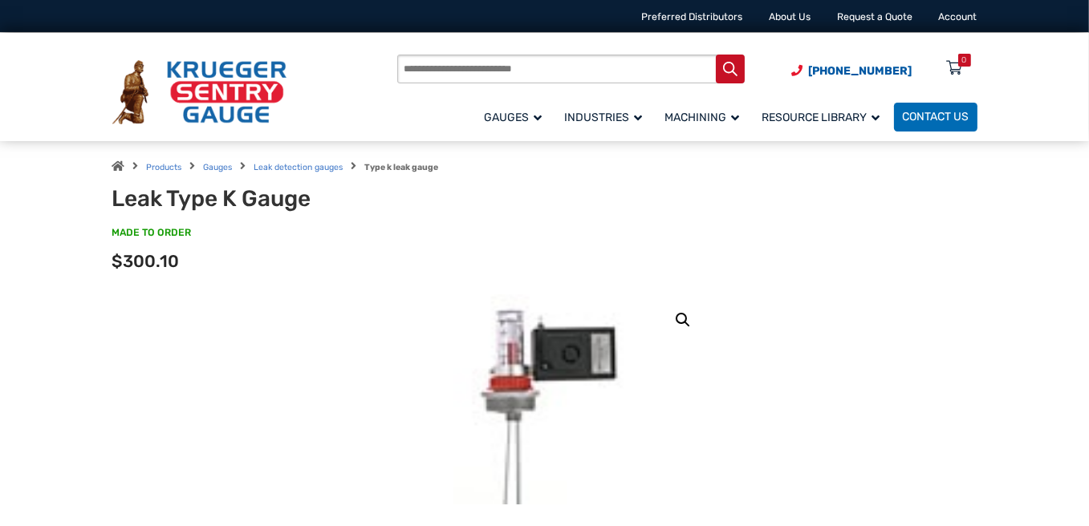
click at [679, 317] on link "🔍" at bounding box center [682, 320] width 29 height 29
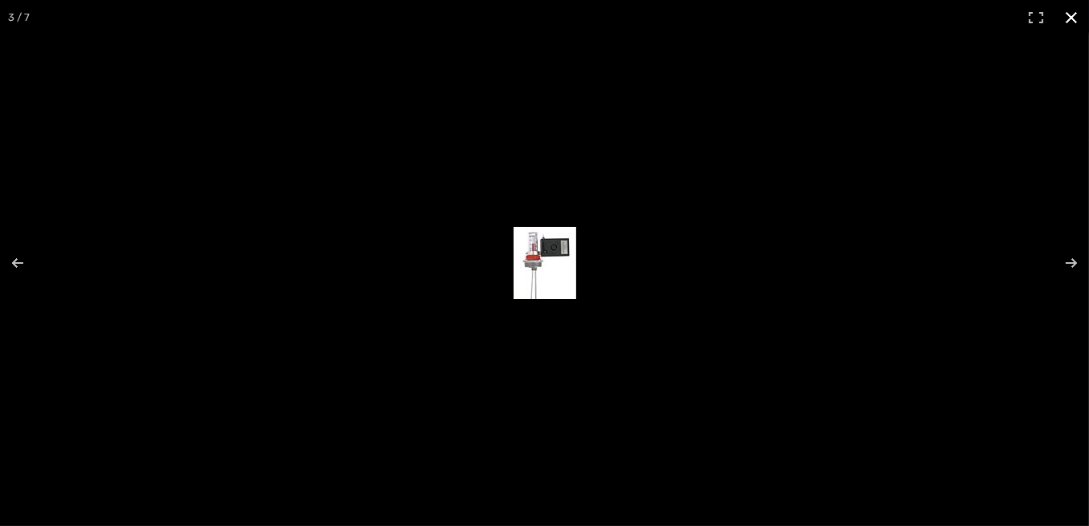
click at [1077, 14] on button "Close (Esc)" at bounding box center [1070, 17] width 35 height 35
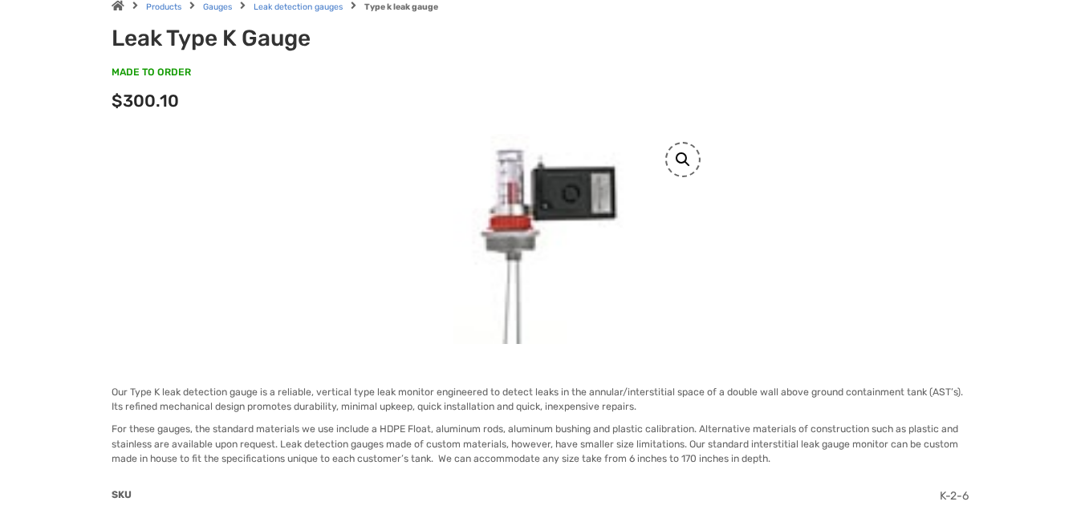
scroll to position [241, 0]
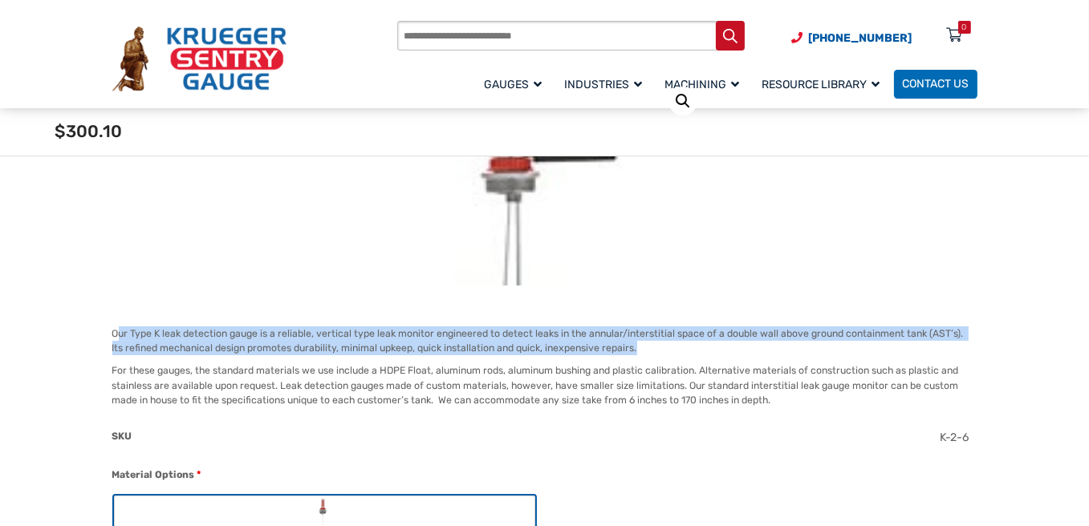
drag, startPoint x: 182, startPoint y: 335, endPoint x: 687, endPoint y: 351, distance: 505.6
click at [687, 351] on p "Our Type K leak detection gauge is a reliable, vertical type leak monitor engin…" at bounding box center [544, 341] width 865 height 30
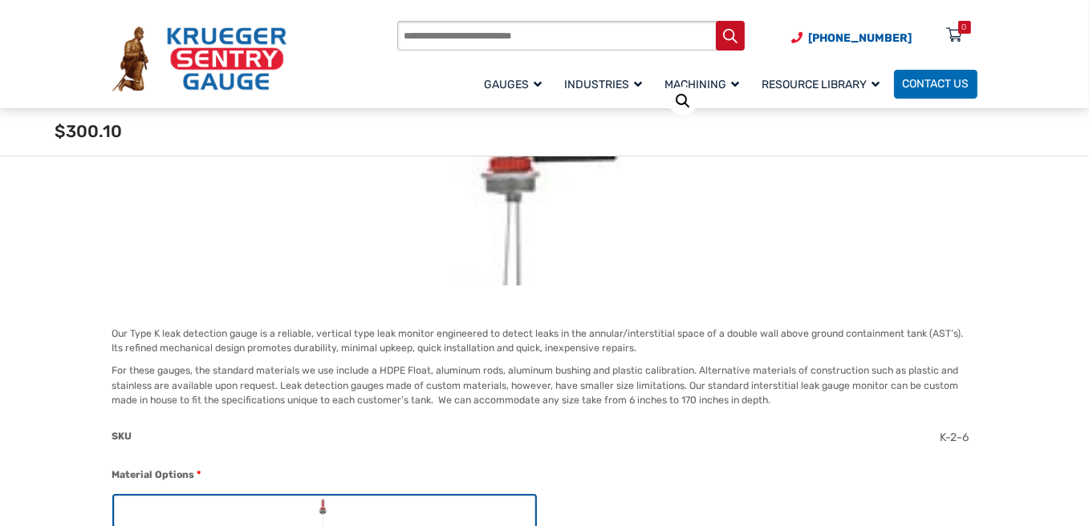
click at [624, 375] on p "For these gauges, the standard materials we use include a HDPE Float, aluminum …" at bounding box center [544, 385] width 865 height 44
drag, startPoint x: 431, startPoint y: 397, endPoint x: 781, endPoint y: 397, distance: 350.6
click at [781, 397] on p "For these gauges, the standard materials we use include a HDPE Float, aluminum …" at bounding box center [544, 385] width 865 height 44
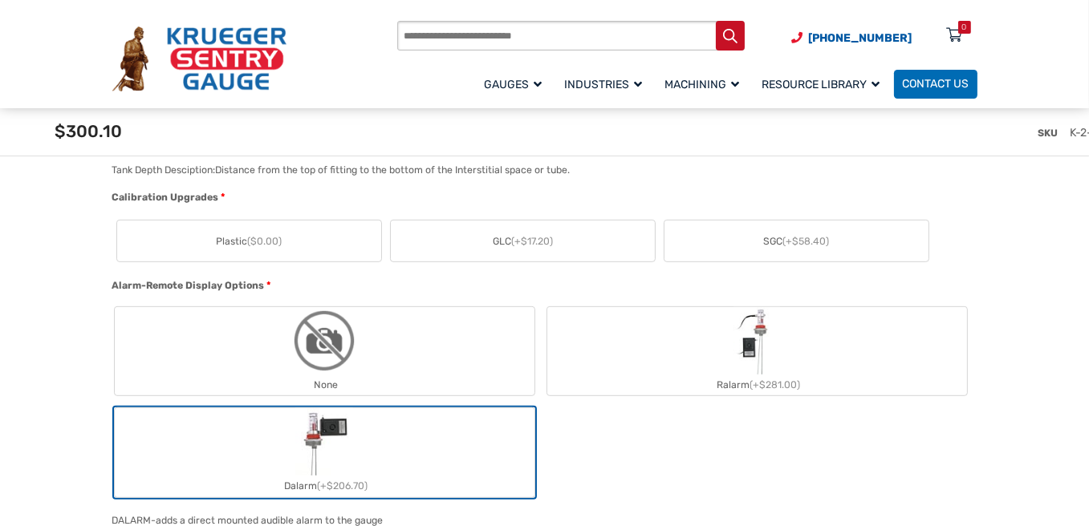
scroll to position [1065, 0]
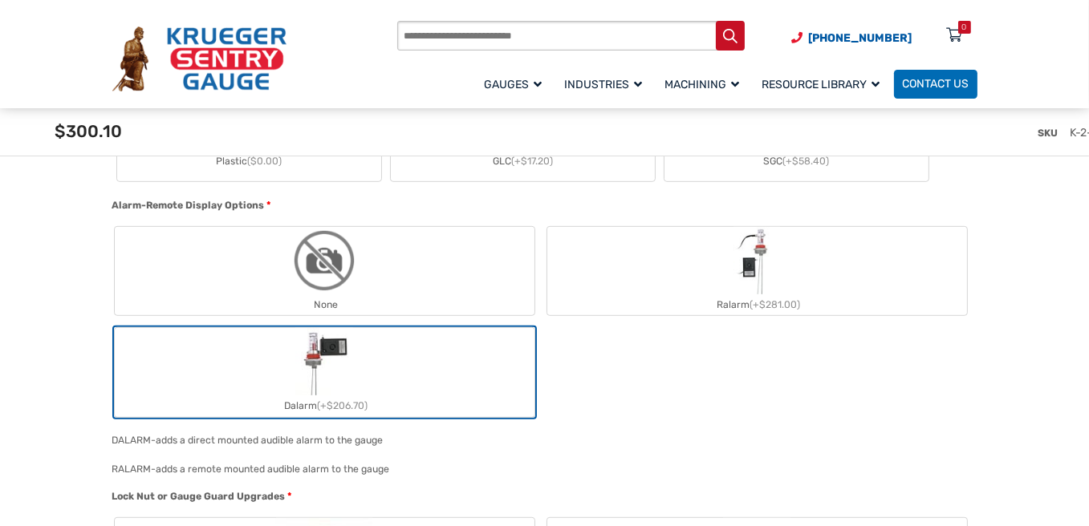
click at [341, 359] on img "Dalarm" at bounding box center [324, 361] width 59 height 67
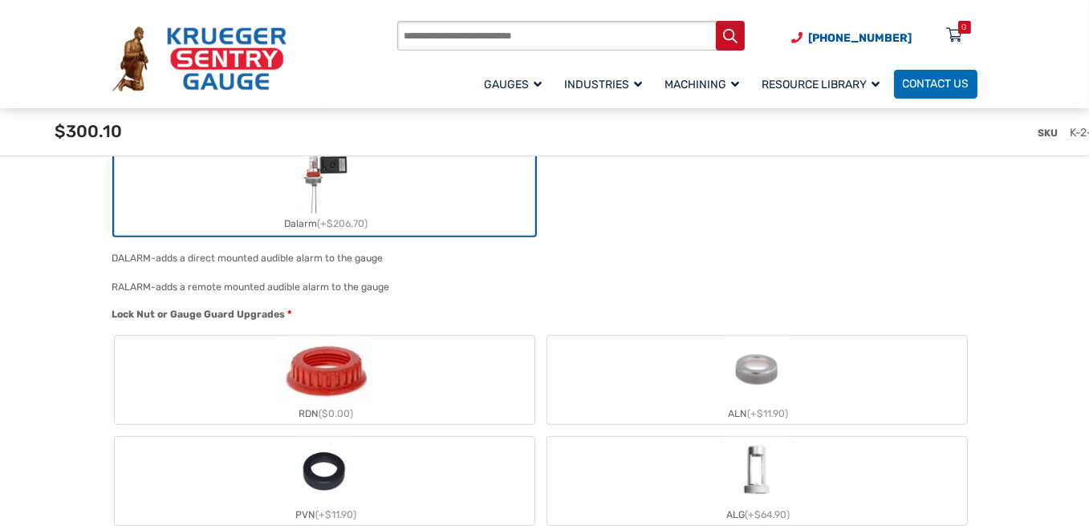
scroll to position [1086, 0]
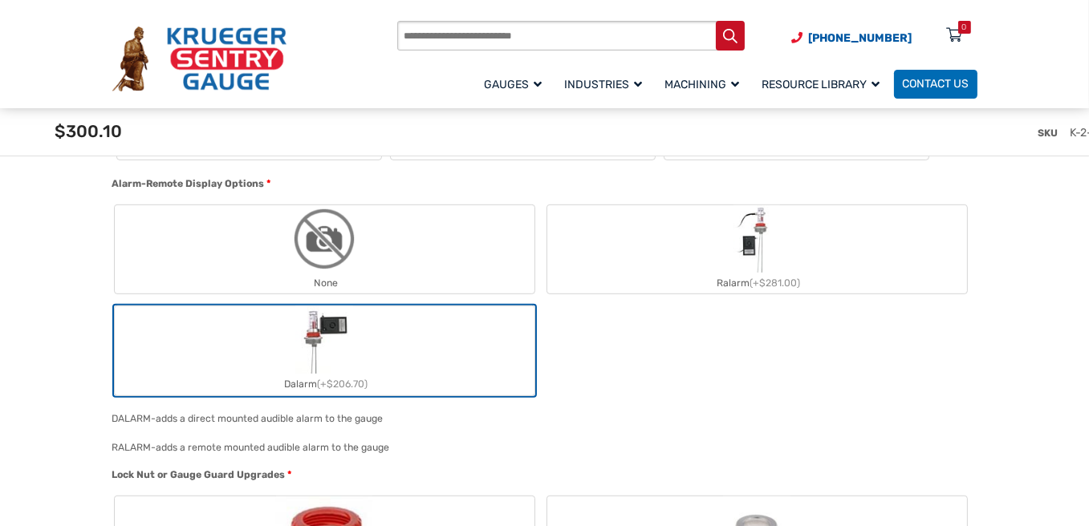
drag, startPoint x: 164, startPoint y: 416, endPoint x: 495, endPoint y: 428, distance: 330.7
click at [495, 428] on div "DALARM- adds a direct mounted audible alarm to the gauge" at bounding box center [540, 424] width 865 height 29
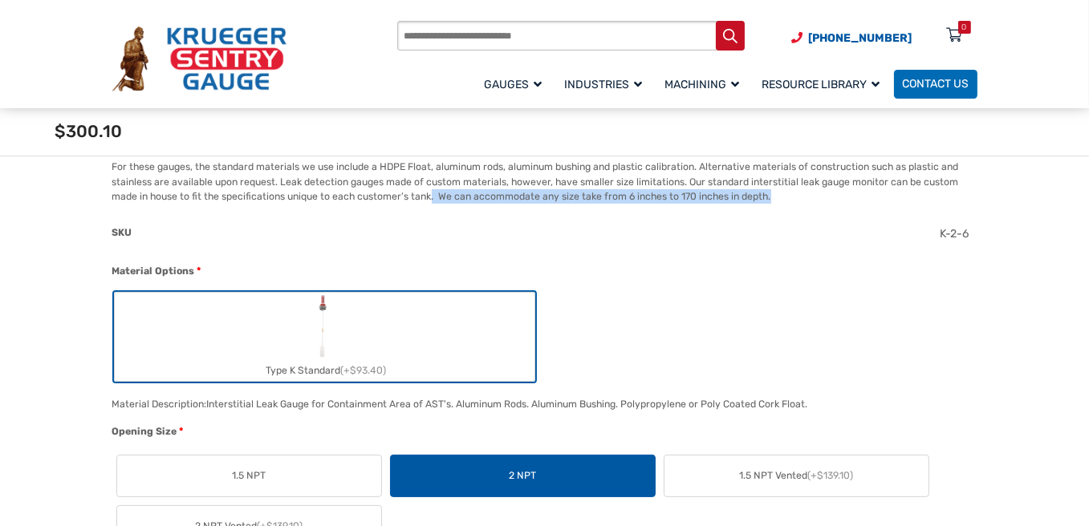
scroll to position [0, 0]
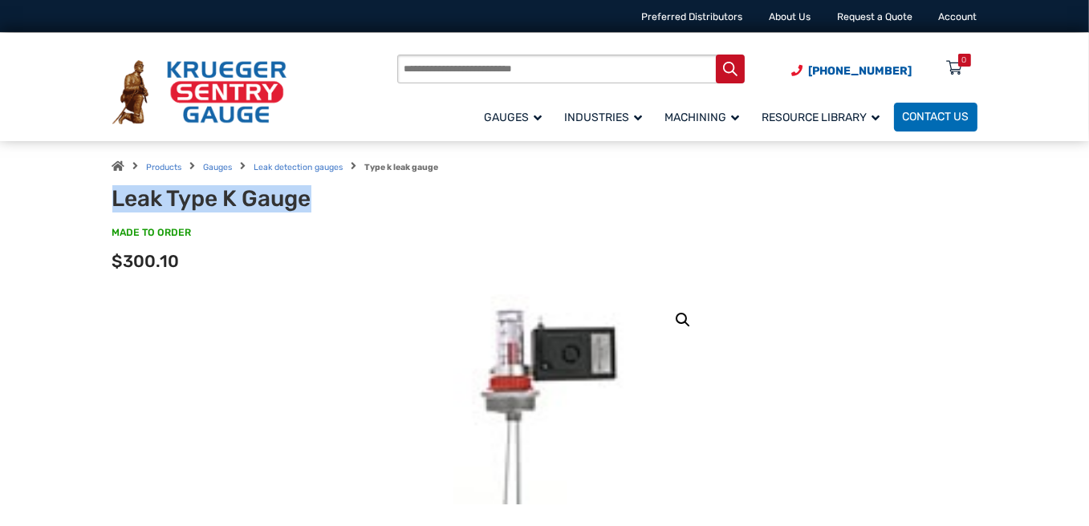
drag, startPoint x: 371, startPoint y: 205, endPoint x: 363, endPoint y: 199, distance: 9.8
click at [412, 205] on div "Products Gauges Leak detection gauges Type k leak gauge Leak Type K Gauge MADE …" at bounding box center [544, 217] width 898 height 153
copy h1 "Leak Type K Gauge"
click at [800, 293] on div "Products Gauges Leak detection gauges Type k leak gauge Leak Type K Gauge MADE …" at bounding box center [544, 217] width 898 height 153
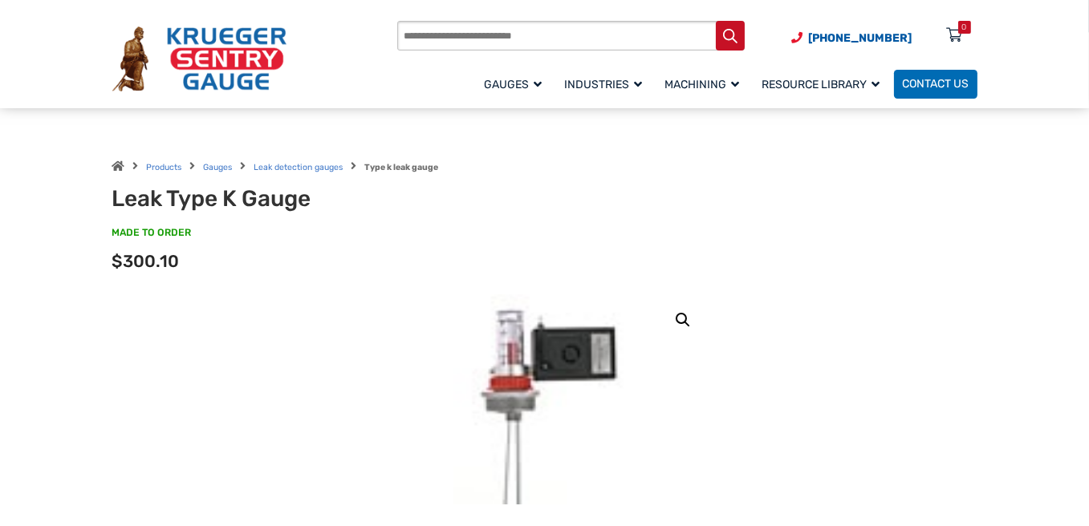
scroll to position [80, 0]
